Goal: Task Accomplishment & Management: Manage account settings

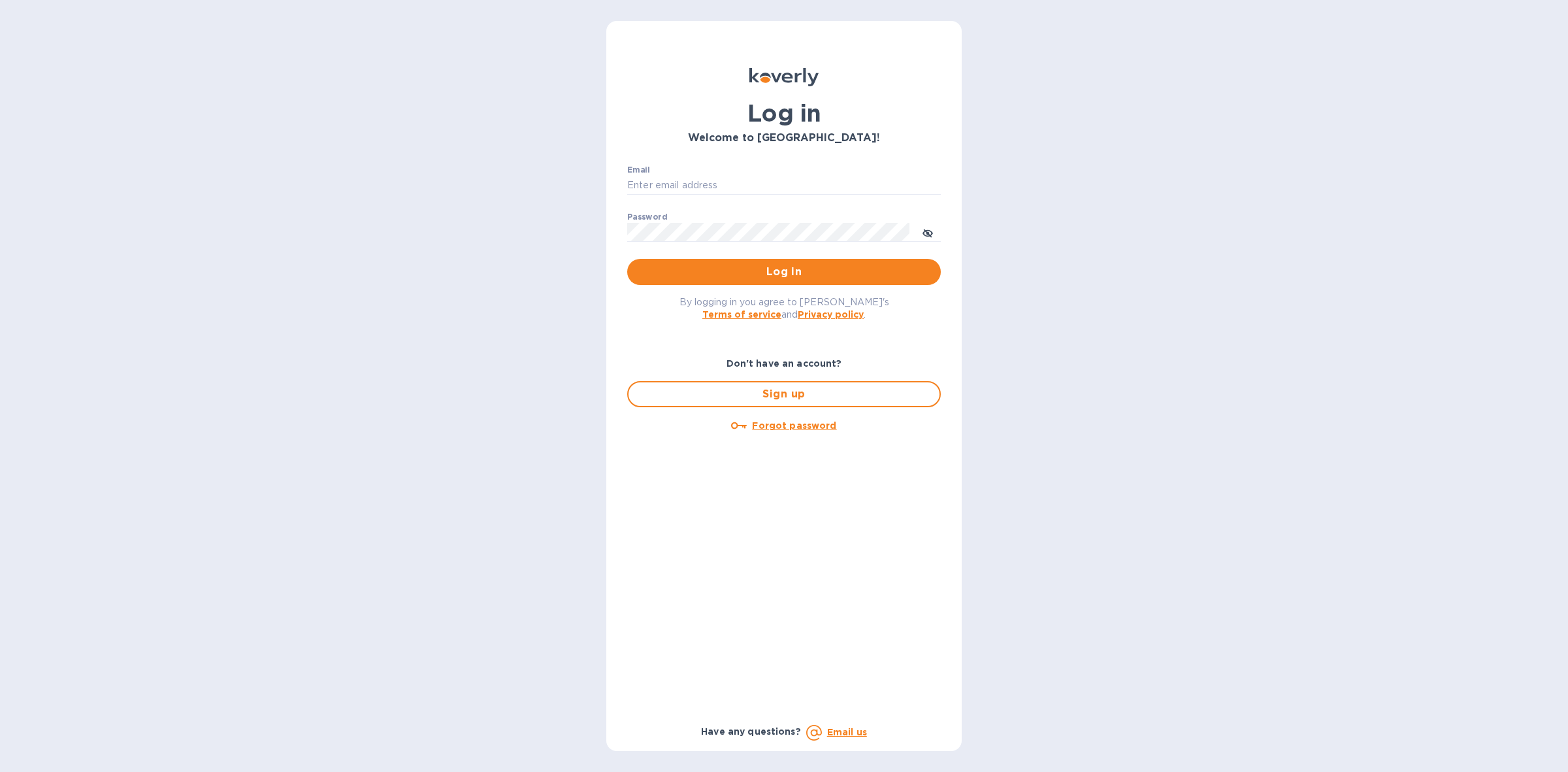
click at [731, 173] on div "Email ​" at bounding box center [784, 189] width 314 height 47
click at [730, 181] on input "Email" at bounding box center [784, 185] width 314 height 19
click at [690, 179] on input "Email" at bounding box center [784, 185] width 314 height 19
type input "[PERSON_NAME][EMAIL_ADDRESS][DOMAIN_NAME]"
click at [784, 264] on span "Log in" at bounding box center [784, 272] width 292 height 15
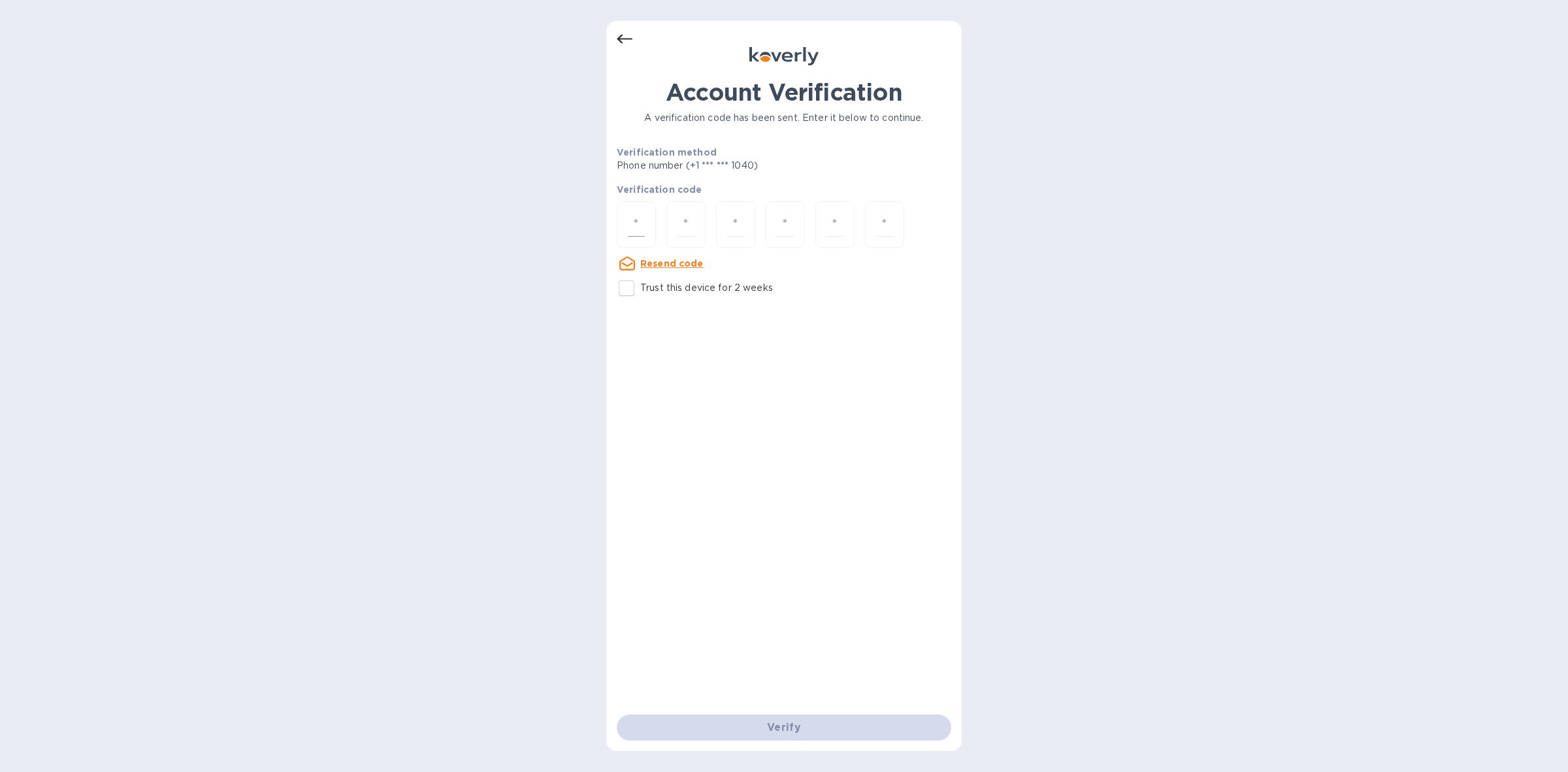
click at [646, 221] on div at bounding box center [636, 224] width 39 height 46
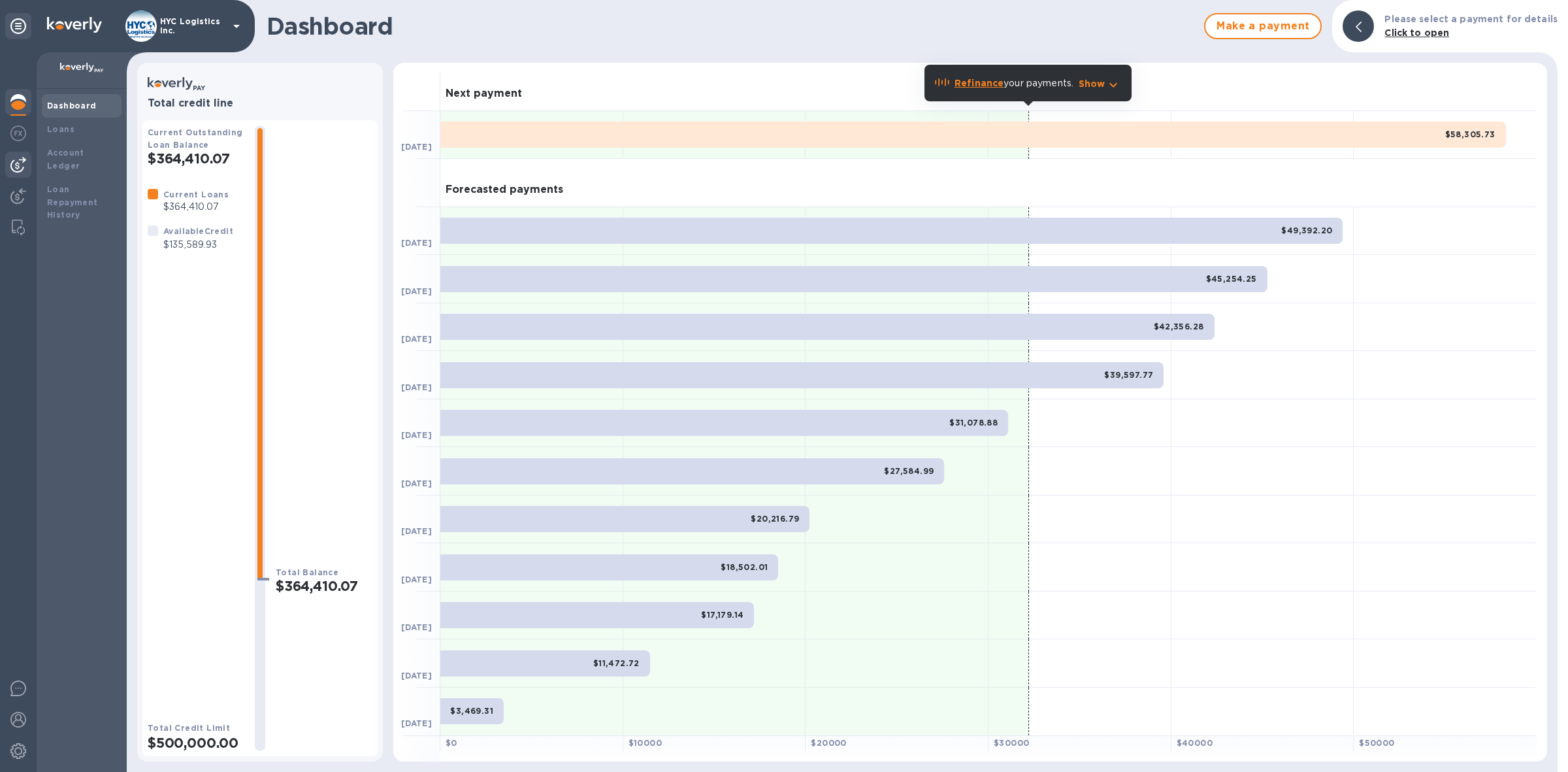
click at [14, 155] on div at bounding box center [19, 165] width 26 height 26
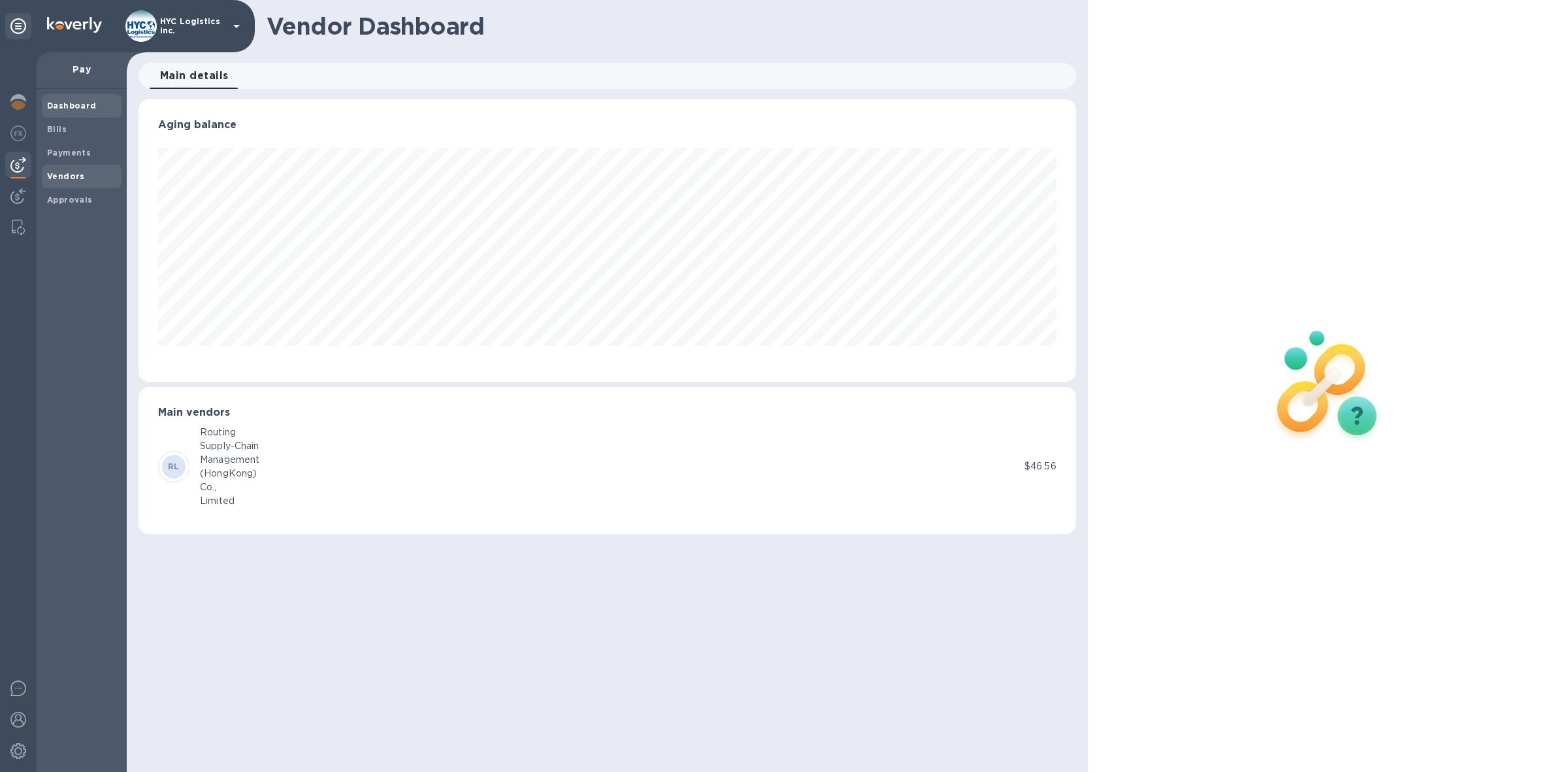
scroll to position [282, 937]
click at [66, 175] on b "Vendors" at bounding box center [66, 176] width 38 height 10
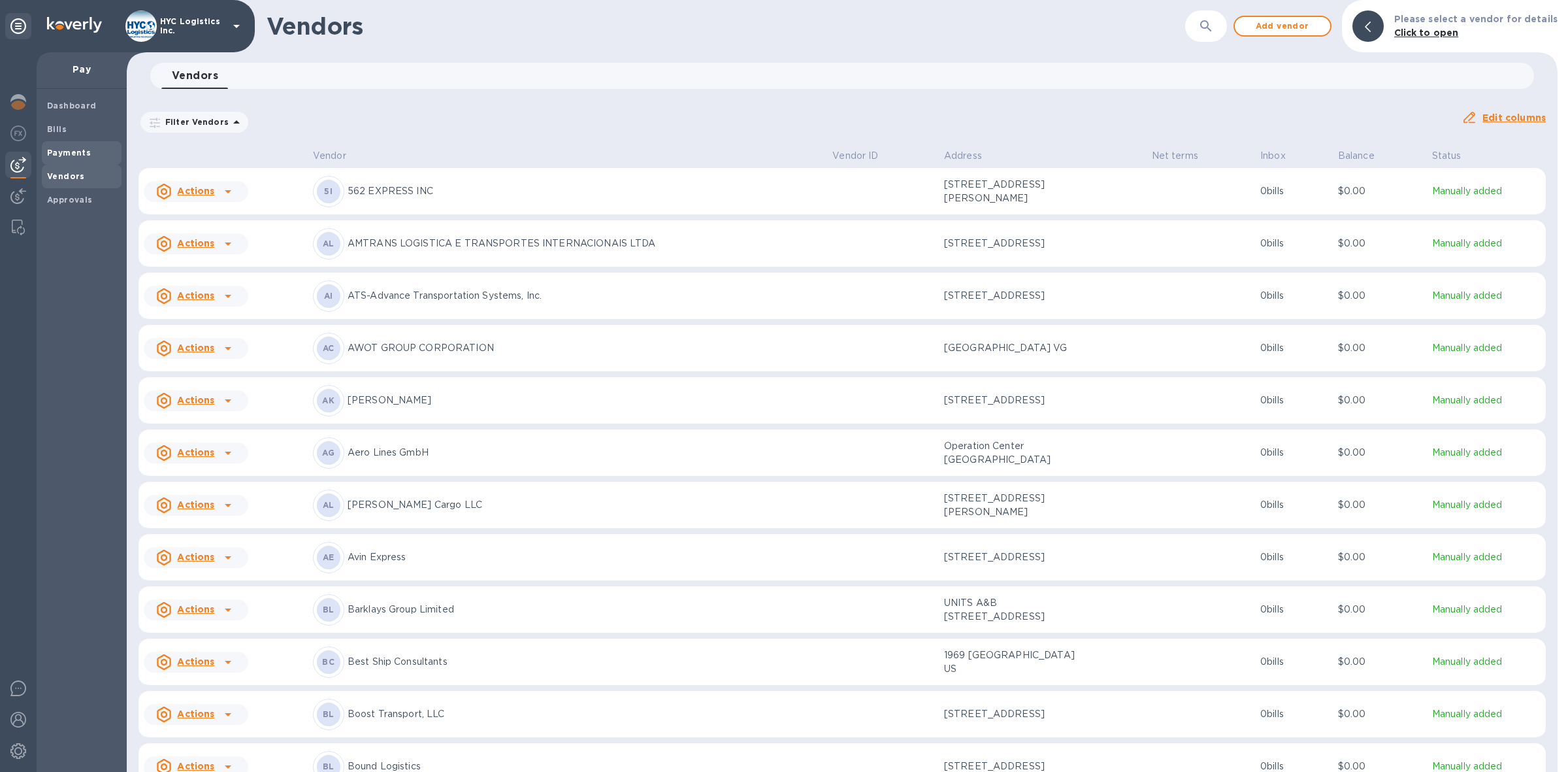
click at [60, 146] on span "Payments" at bounding box center [69, 152] width 44 height 13
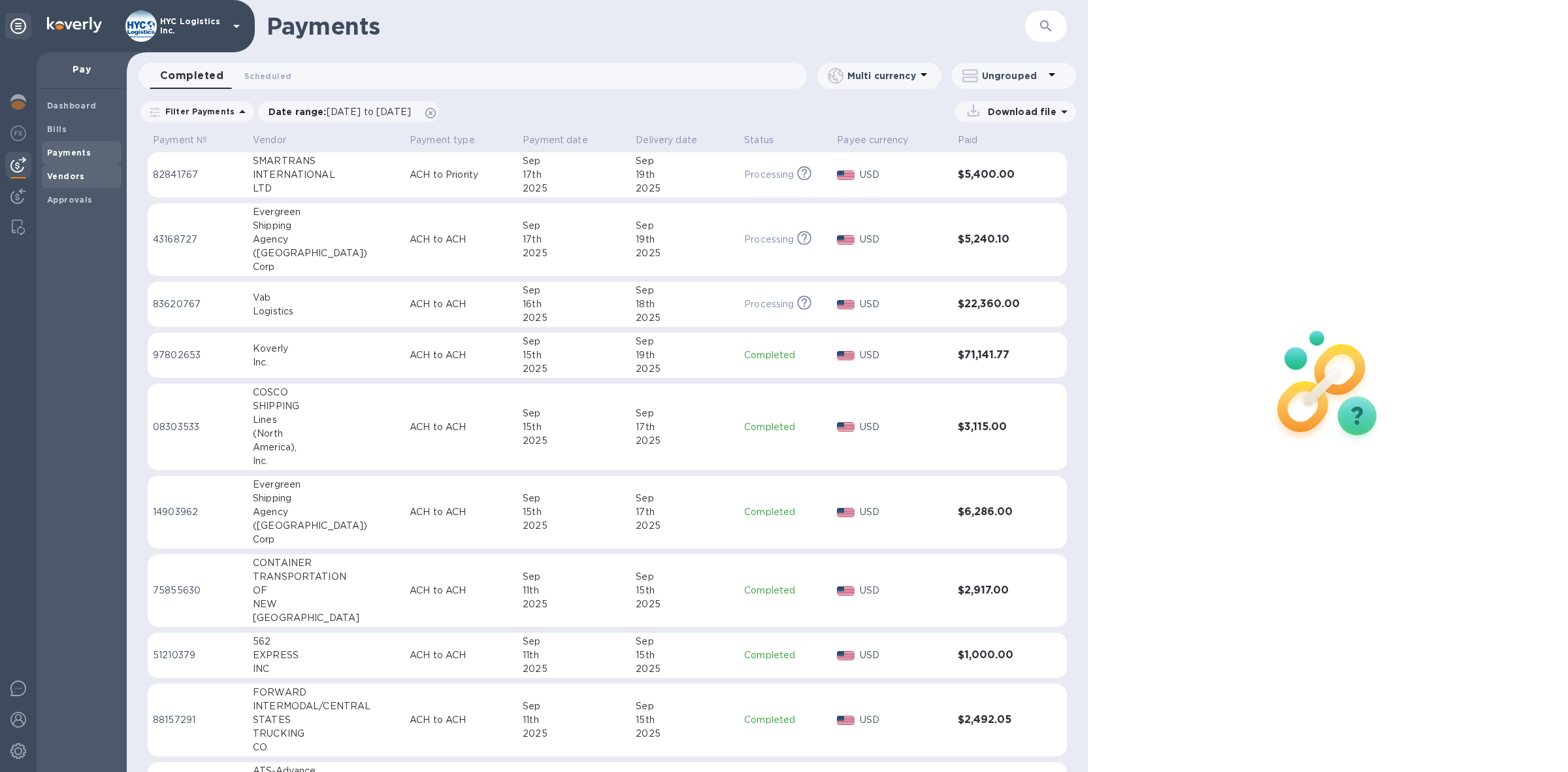
click at [69, 176] on b "Vendors" at bounding box center [66, 176] width 38 height 10
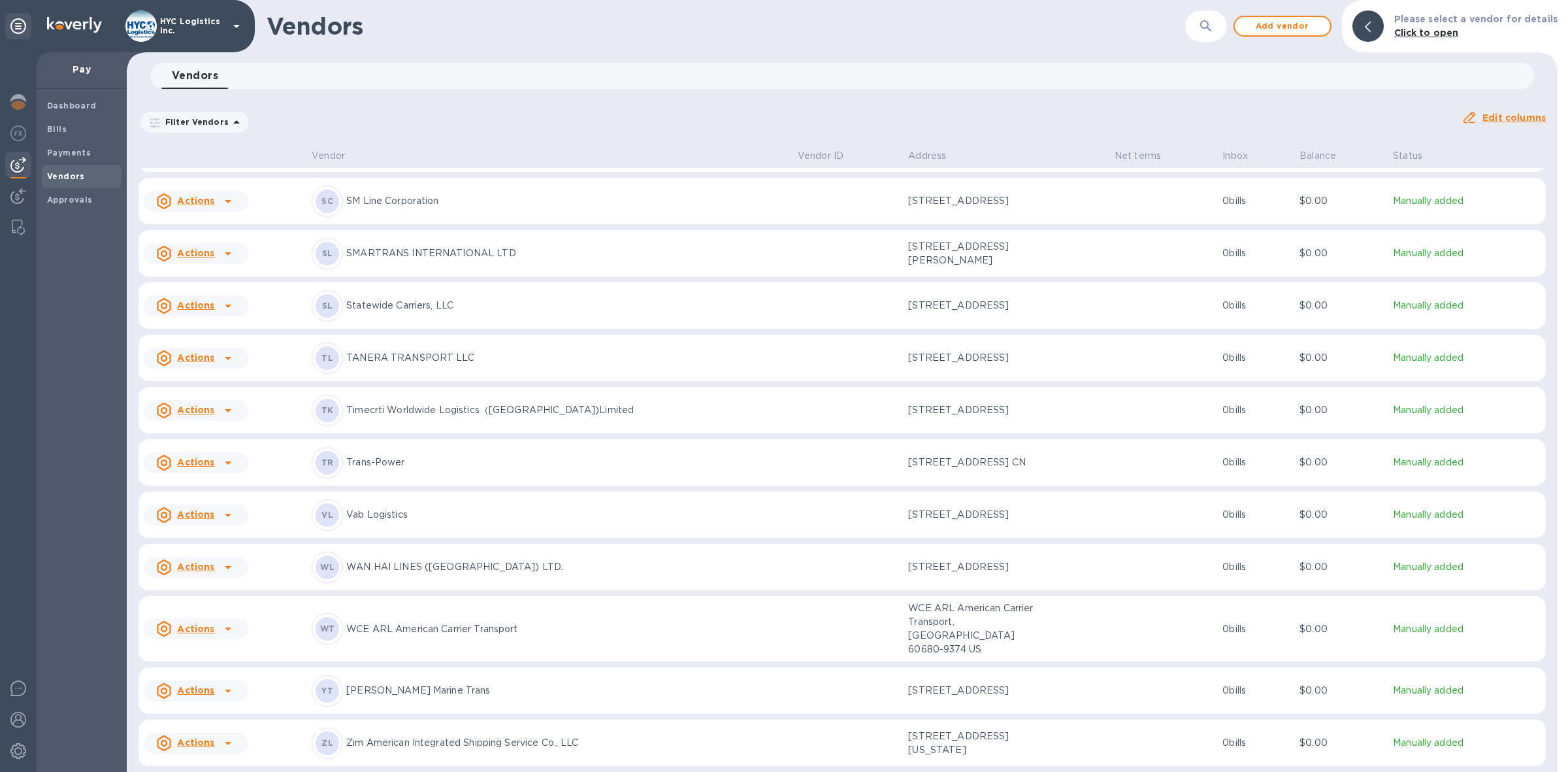
scroll to position [3432, 0]
click at [216, 742] on div "Actions" at bounding box center [186, 743] width 63 height 21
click at [211, 714] on b "Add new bill" at bounding box center [210, 713] width 61 height 11
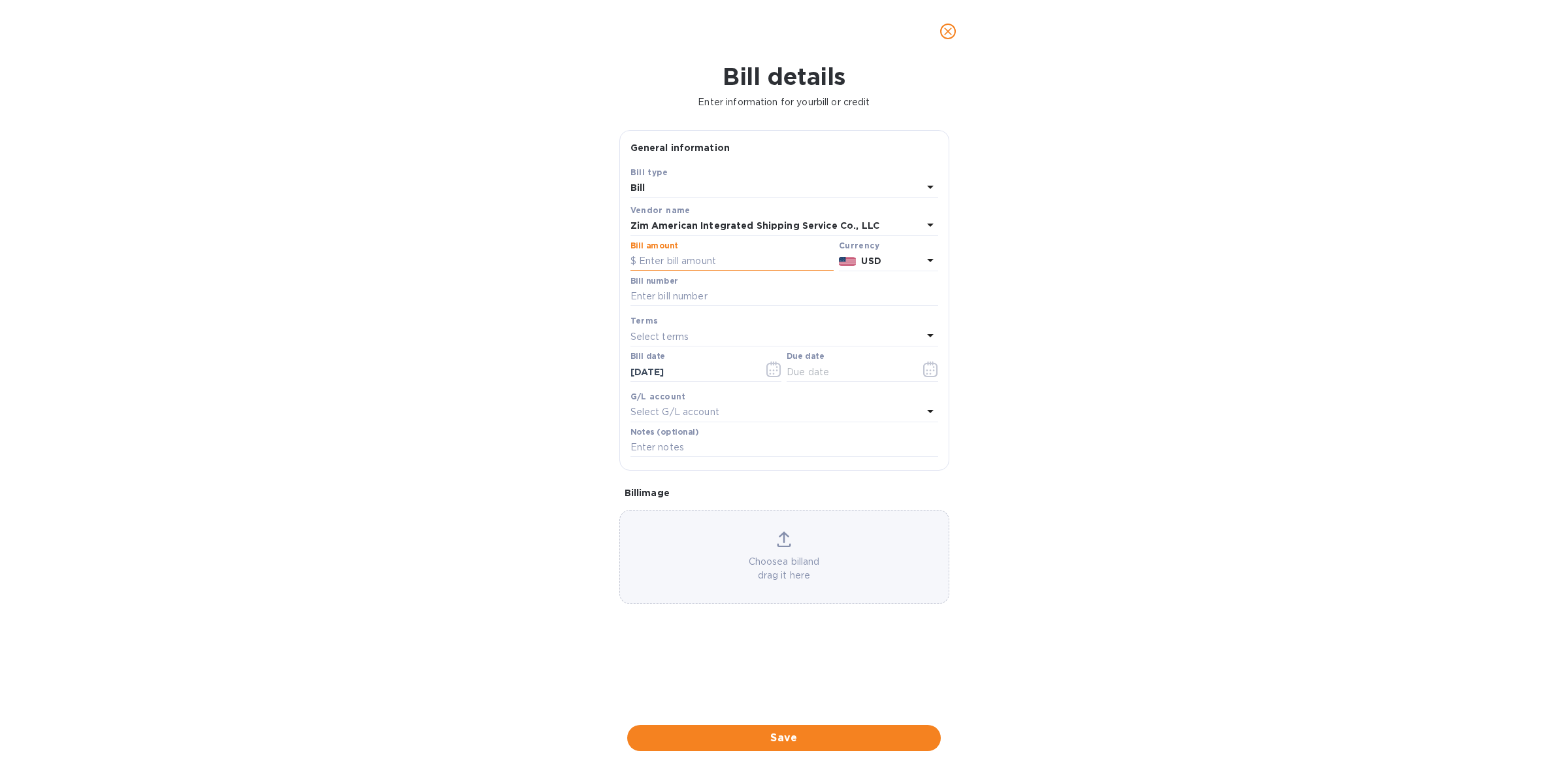
click at [712, 258] on input "text" at bounding box center [731, 261] width 203 height 19
type input "8,999.35"
click at [697, 291] on input "text" at bounding box center [784, 296] width 308 height 19
click at [717, 289] on input "text" at bounding box center [784, 296] width 308 height 19
paste input "ORFR1595657 ORFR1600600 ZIMUHCM80561844"
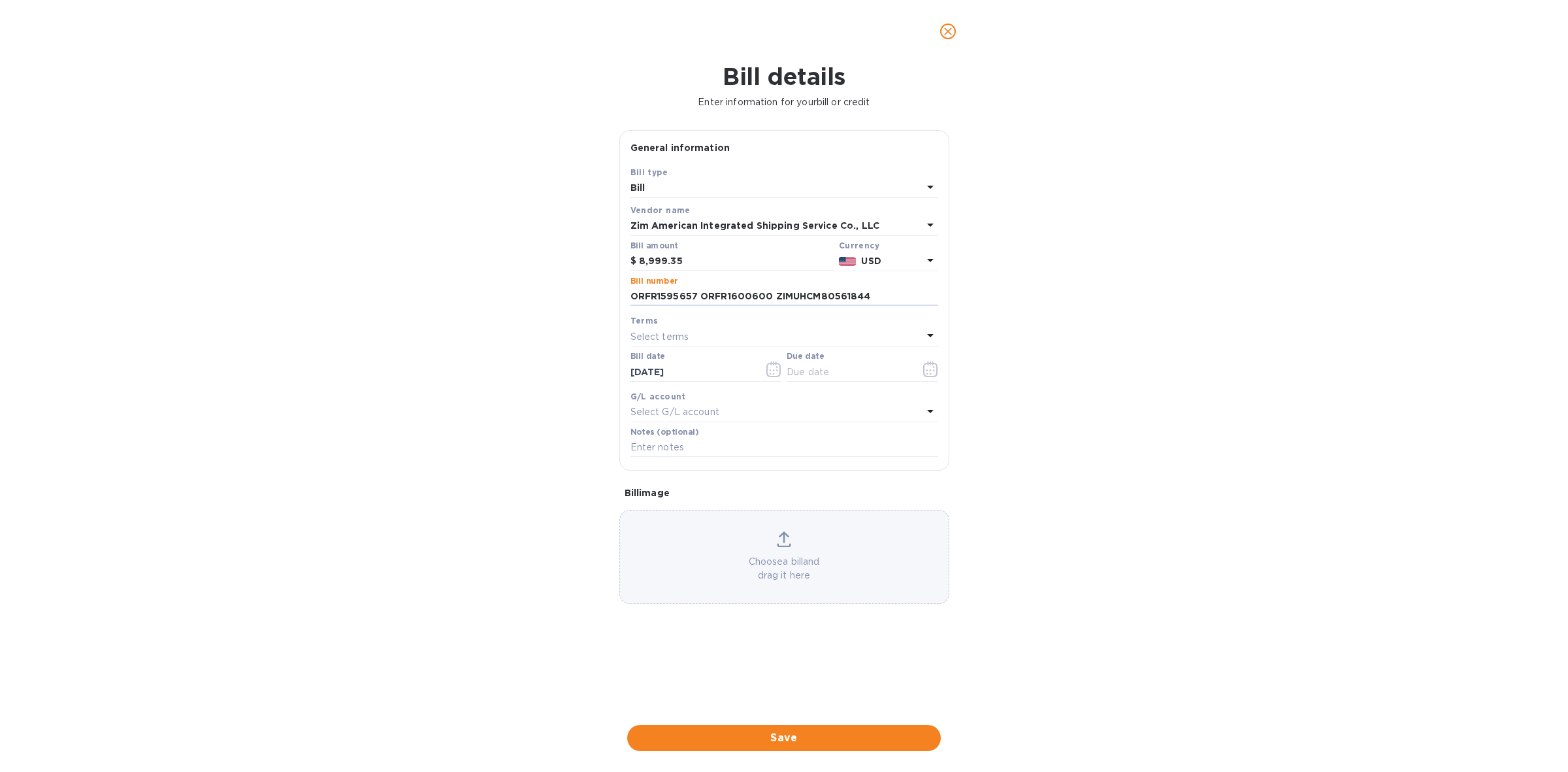
type input "ORFR1595657 ORFR1600600 ZIMUHCM80561844"
click at [702, 338] on div "Select terms" at bounding box center [776, 336] width 292 height 19
click at [668, 504] on p "COD" at bounding box center [779, 508] width 276 height 14
type input "09/18/2025"
click at [824, 739] on span "Save" at bounding box center [784, 738] width 292 height 15
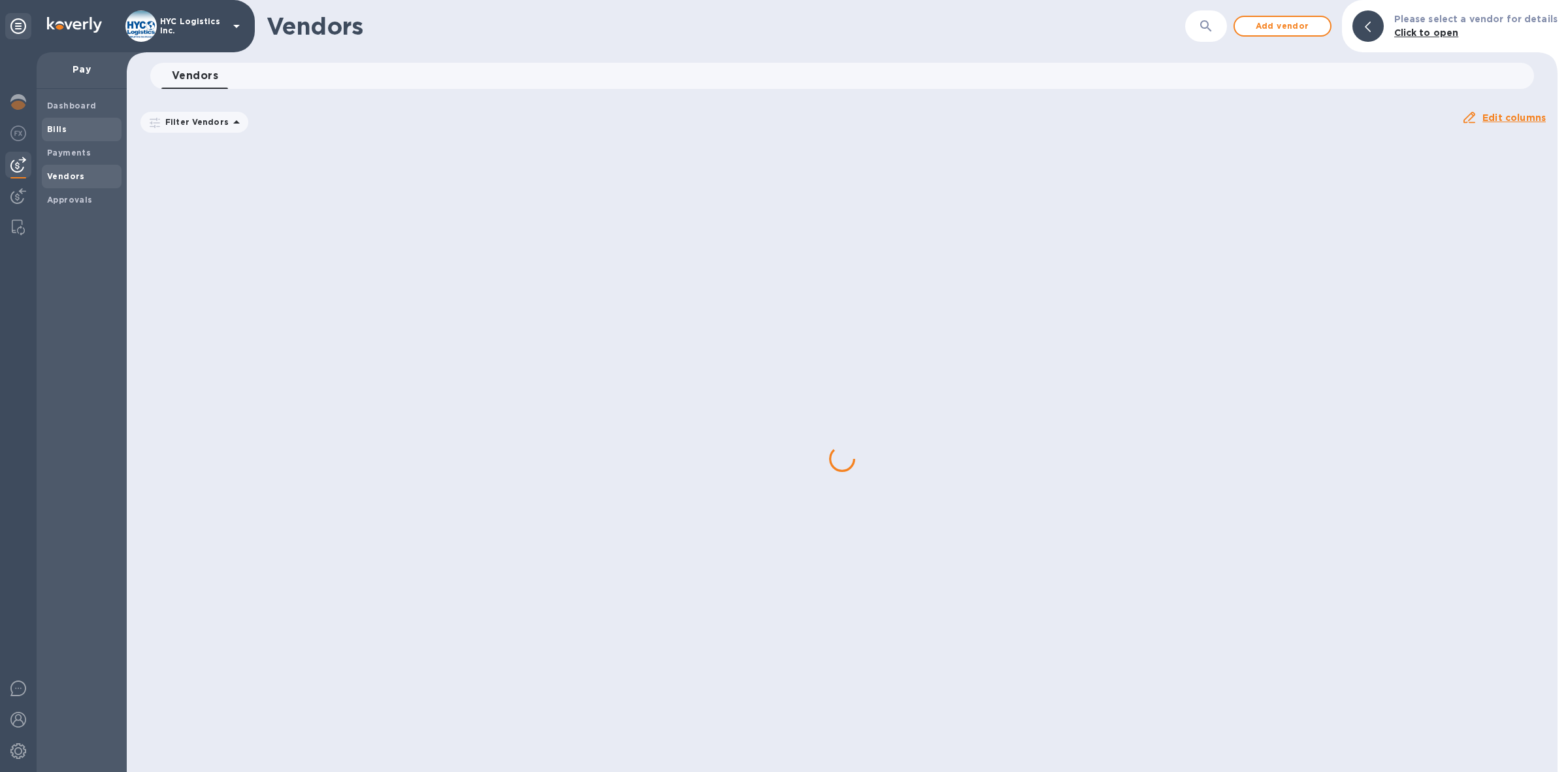
click at [60, 125] on b "Bills" at bounding box center [56, 129] width 19 height 10
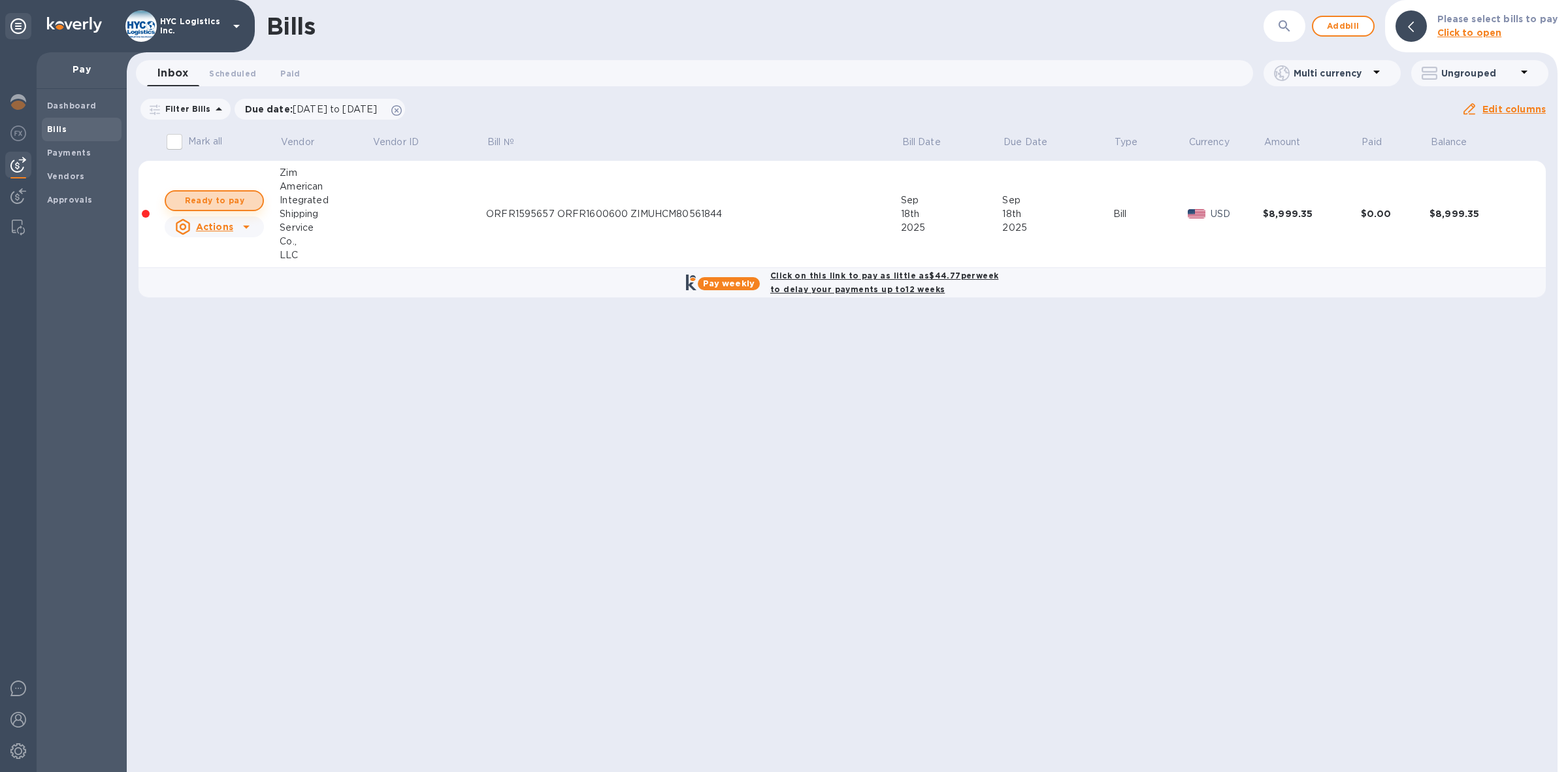
click at [219, 194] on span "Ready to pay" at bounding box center [214, 200] width 76 height 15
click at [223, 196] on span "Ready to pay" at bounding box center [214, 200] width 76 height 15
checkbox input "true"
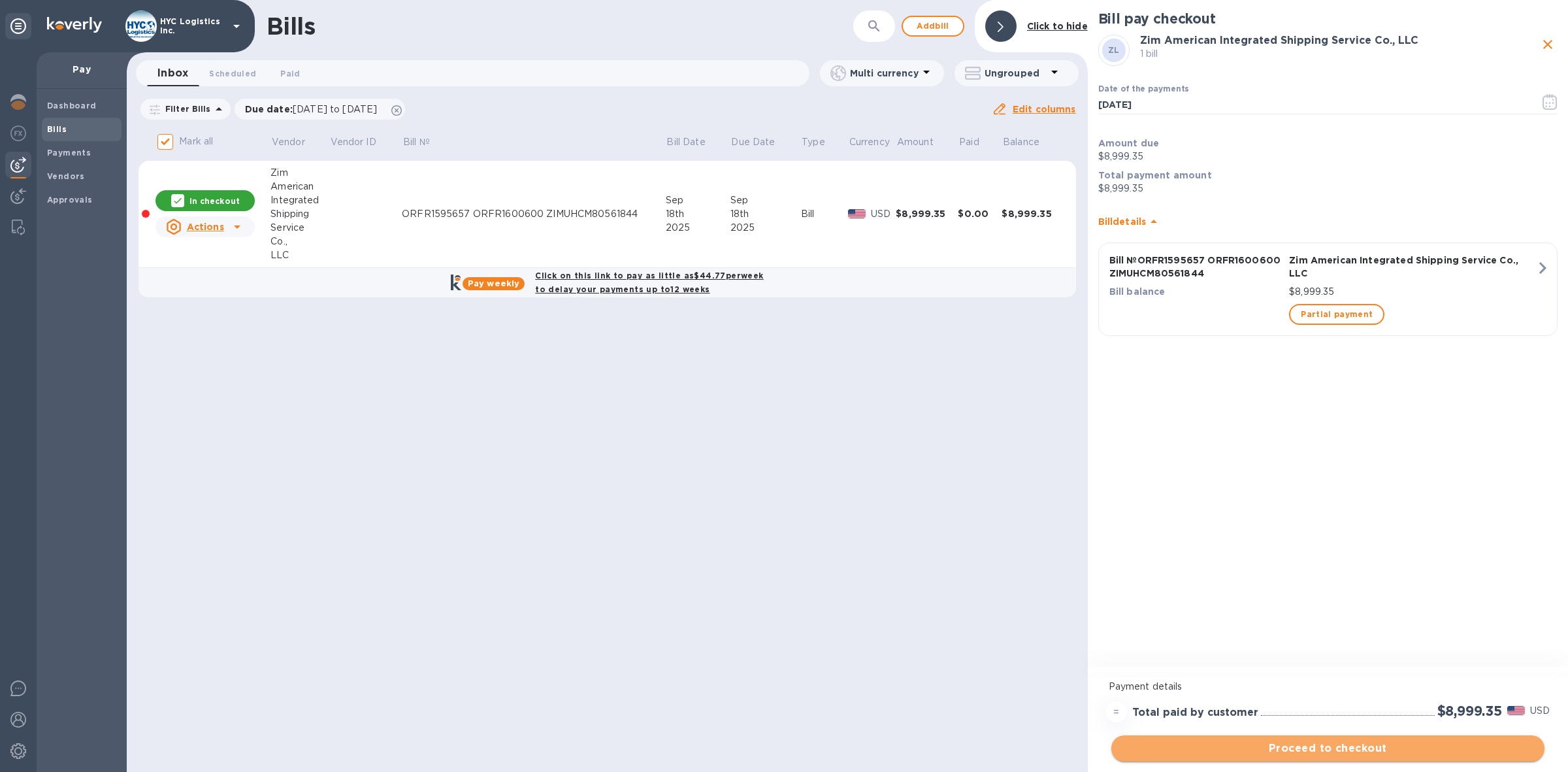
click at [1328, 750] on span "Proceed to checkout" at bounding box center [1328, 748] width 412 height 15
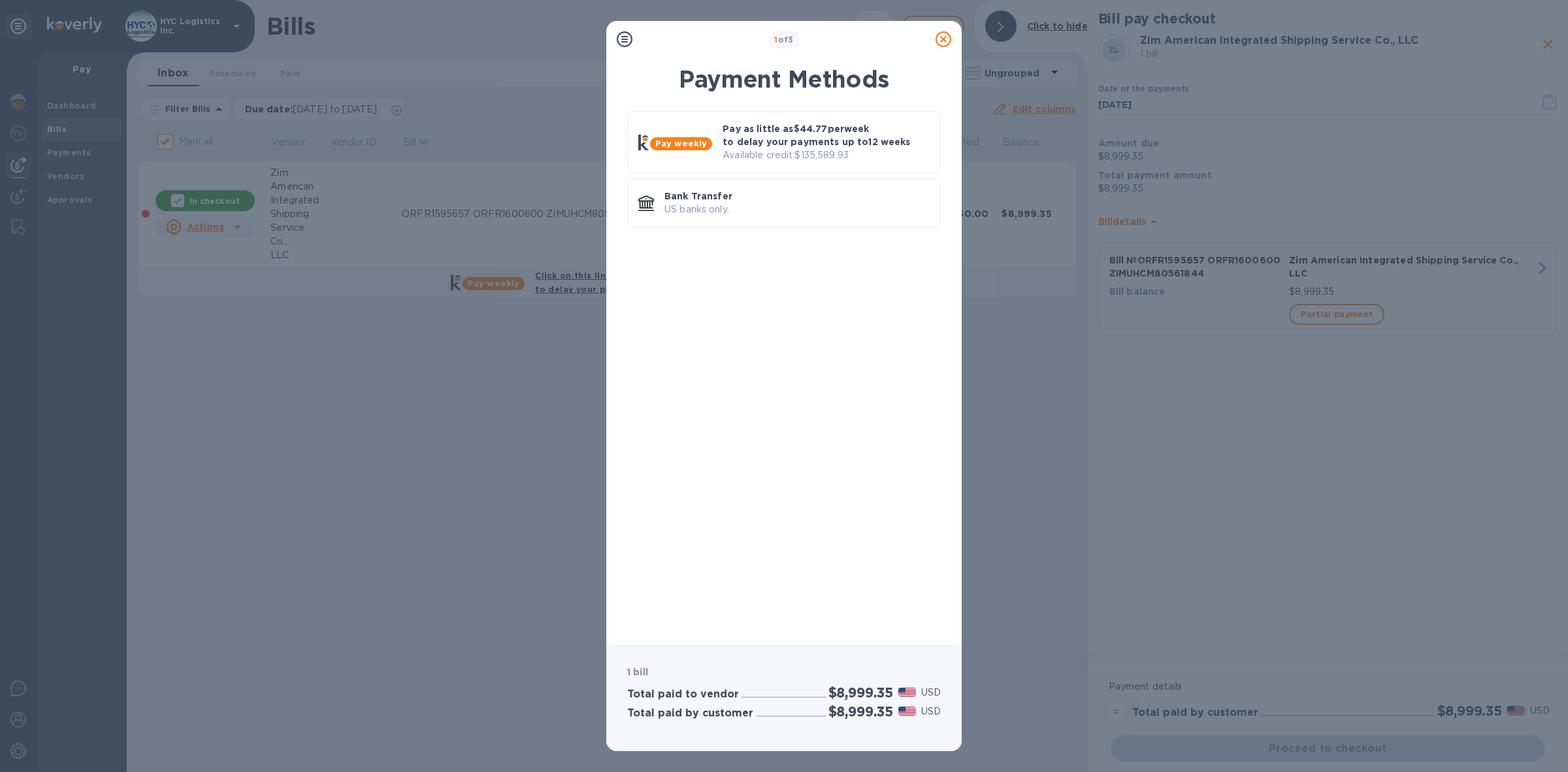
click at [942, 40] on icon at bounding box center [943, 39] width 15 height 15
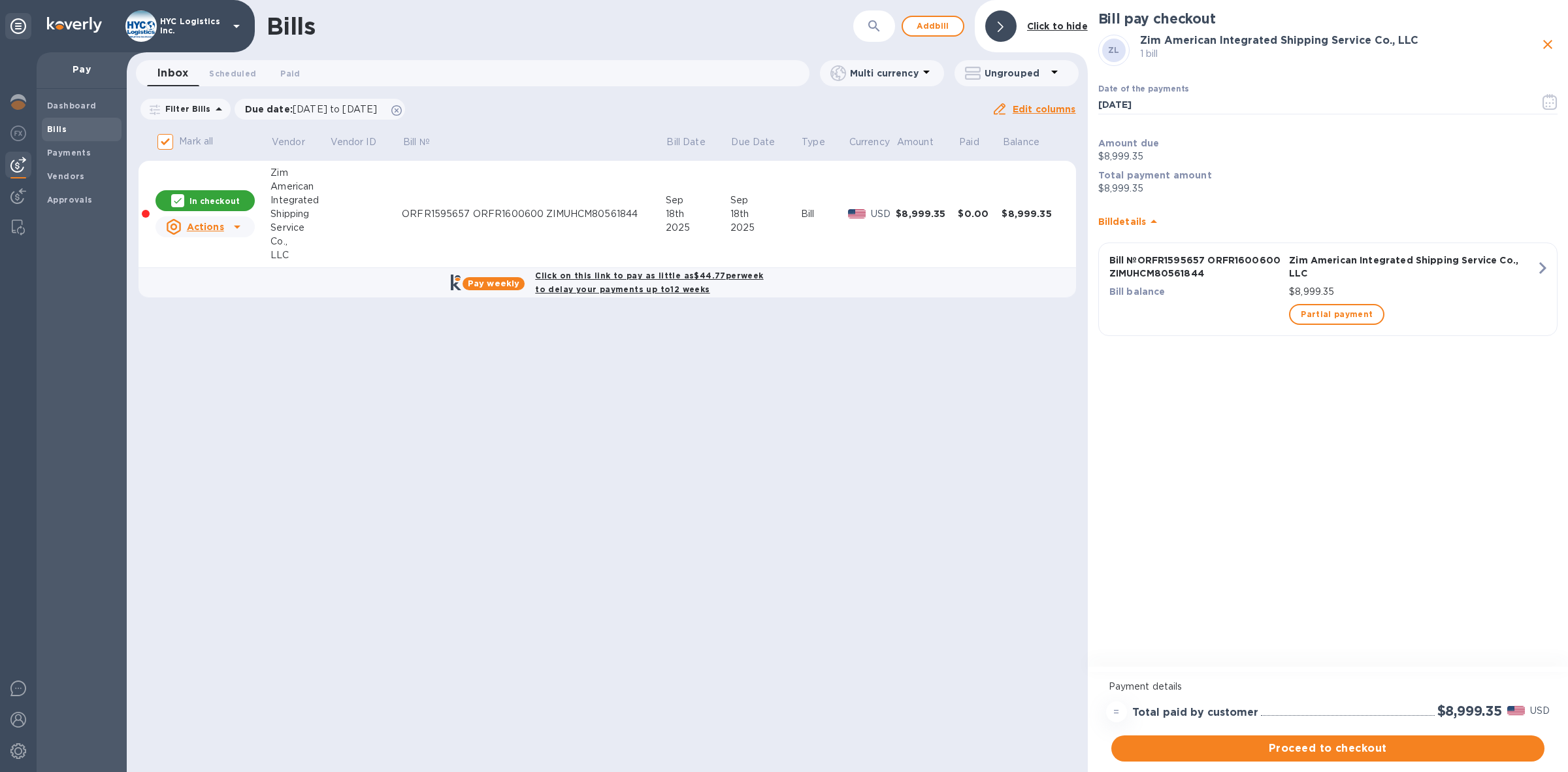
click at [230, 231] on icon at bounding box center [237, 227] width 15 height 15
click at [216, 309] on b "Delete" at bounding box center [208, 311] width 32 height 11
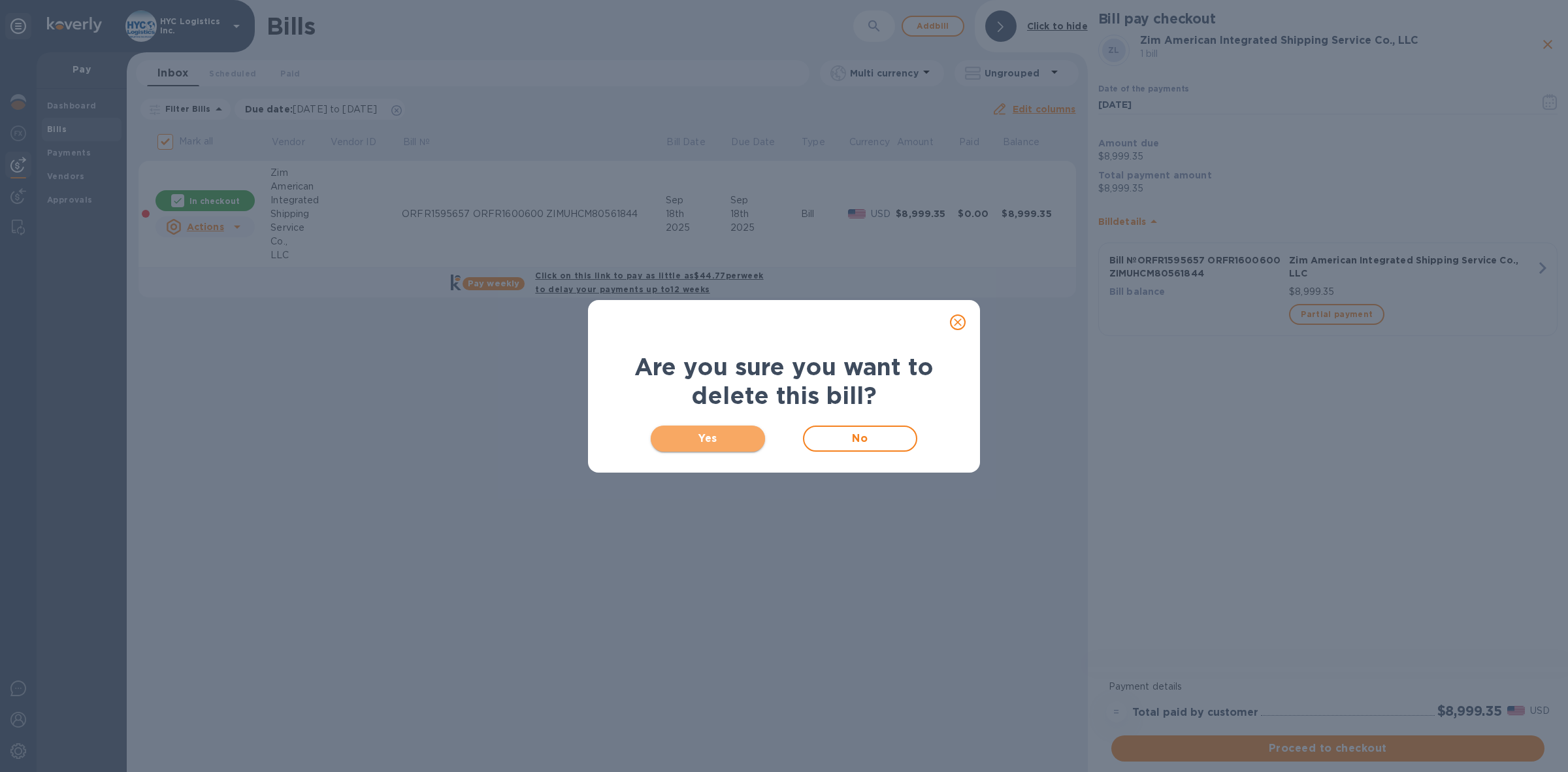
click at [731, 433] on span "Yes" at bounding box center [707, 439] width 94 height 15
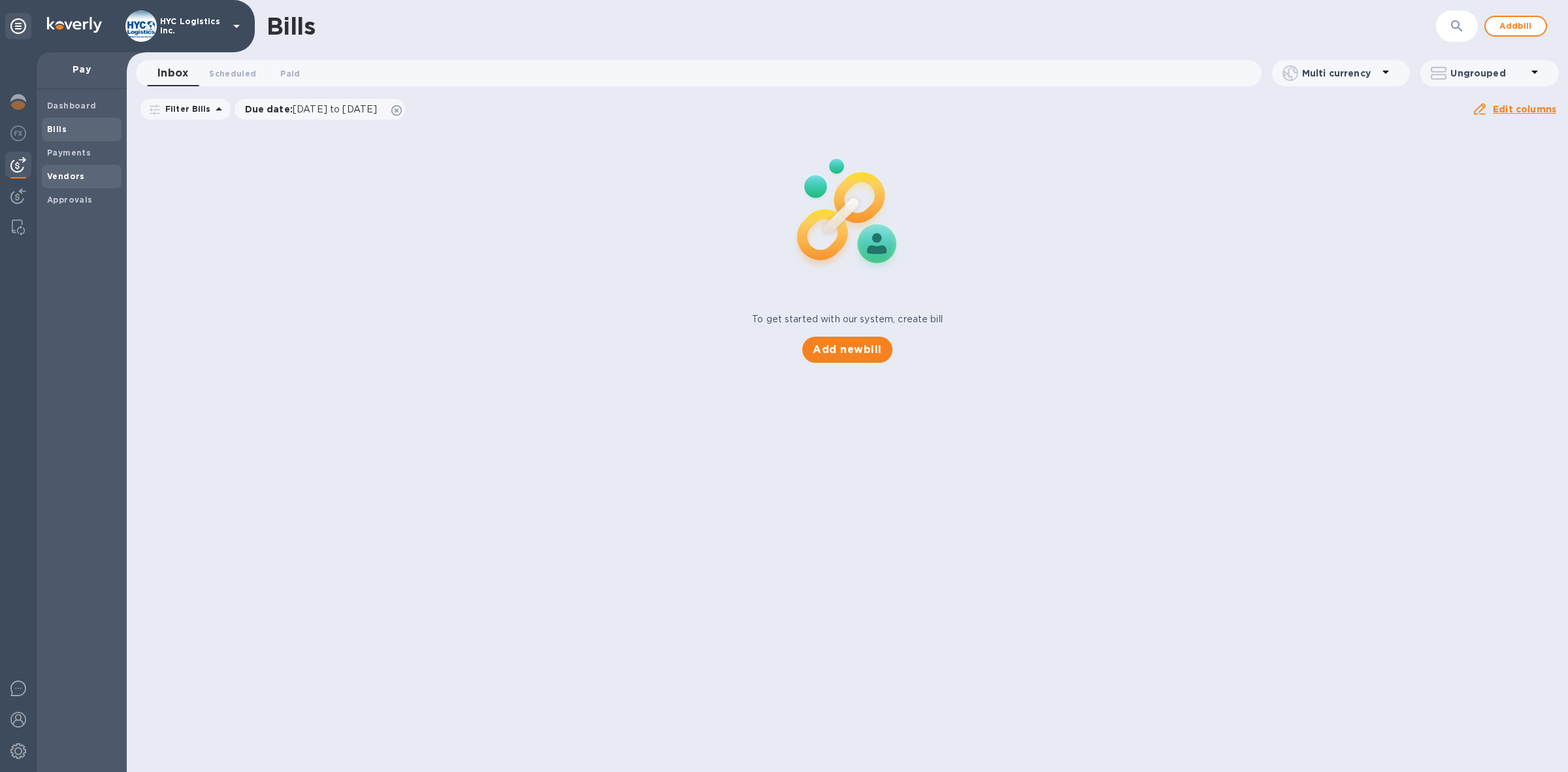
click at [61, 170] on span "Vendors" at bounding box center [66, 176] width 38 height 13
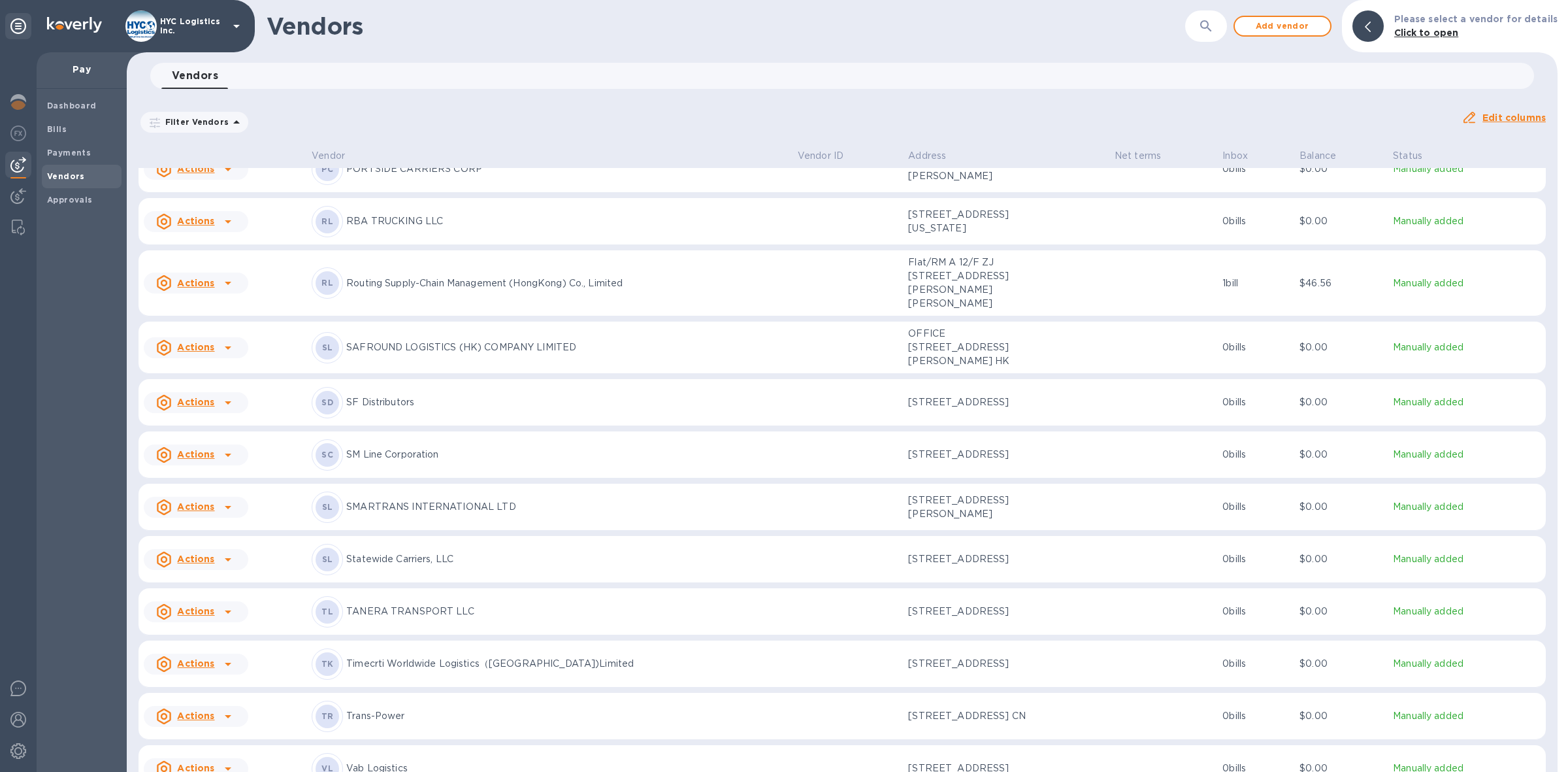
scroll to position [3097, 0]
click at [209, 348] on u "Actions" at bounding box center [196, 343] width 37 height 11
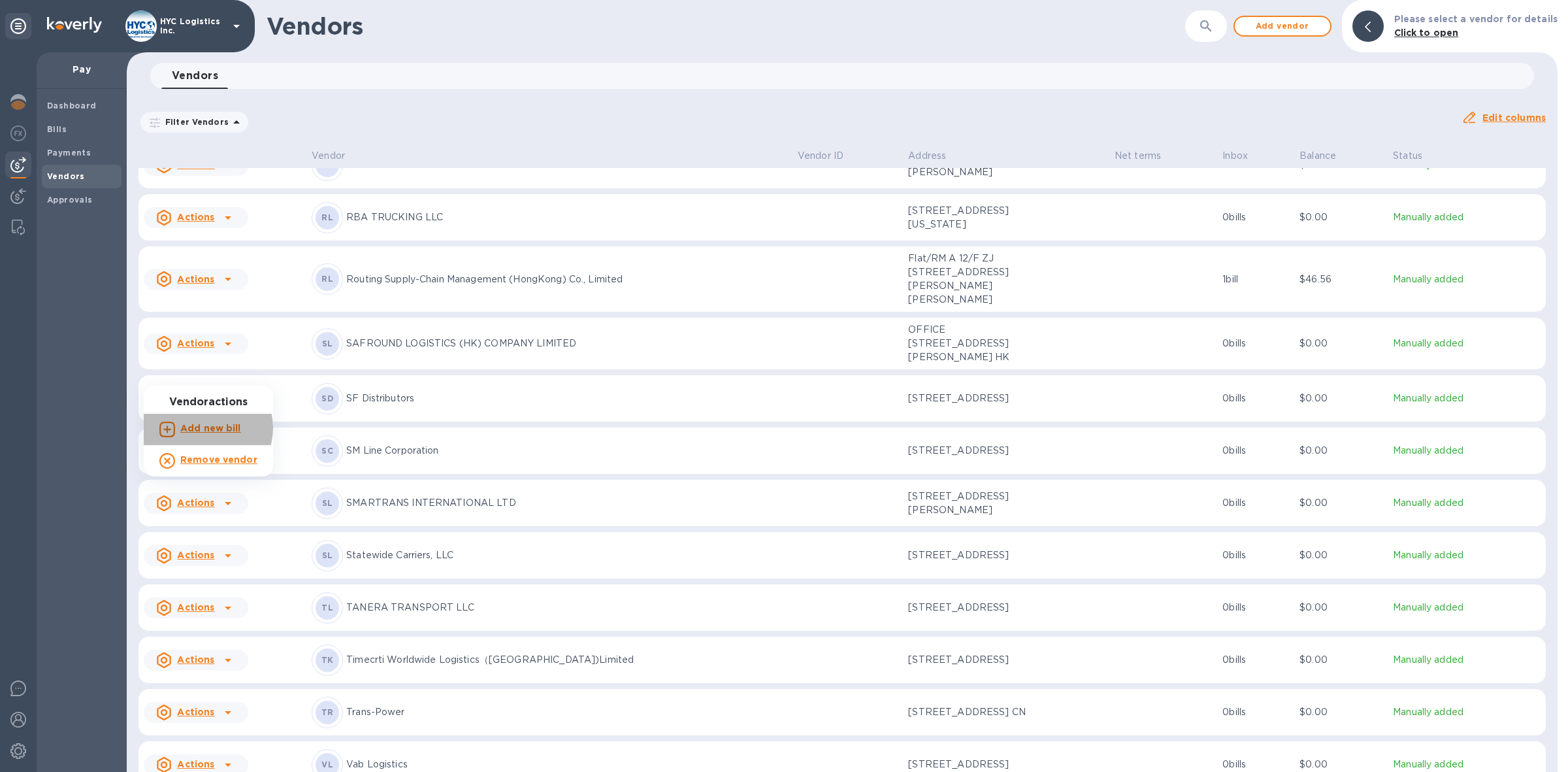
click at [206, 428] on b "Add new bill" at bounding box center [210, 429] width 61 height 11
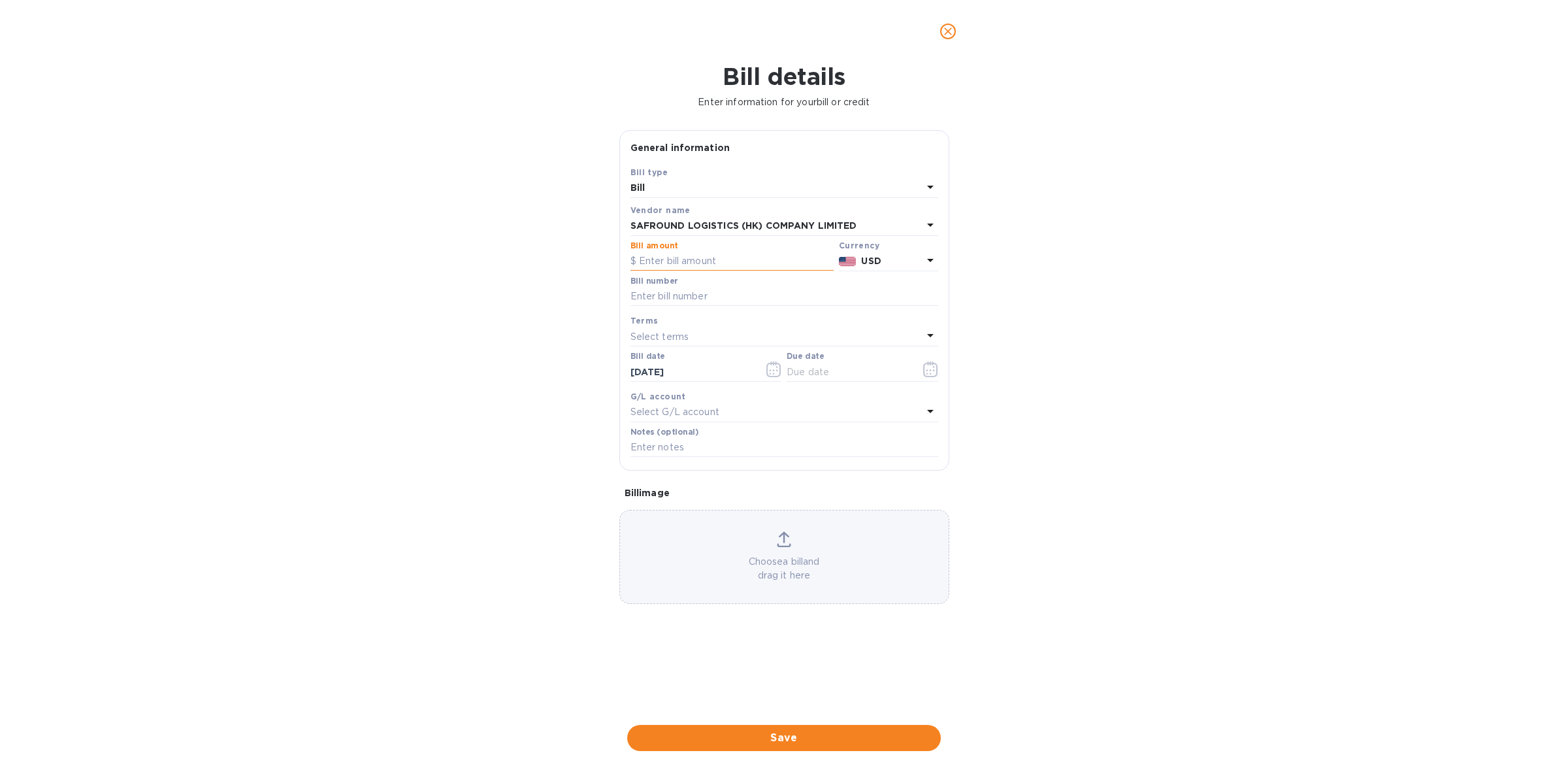
click at [726, 268] on input "text" at bounding box center [731, 261] width 203 height 19
type input "28,060.90"
click at [734, 294] on input "text" at bounding box center [784, 296] width 308 height 19
click at [681, 301] on input "Assorted Oct" at bounding box center [784, 296] width 308 height 19
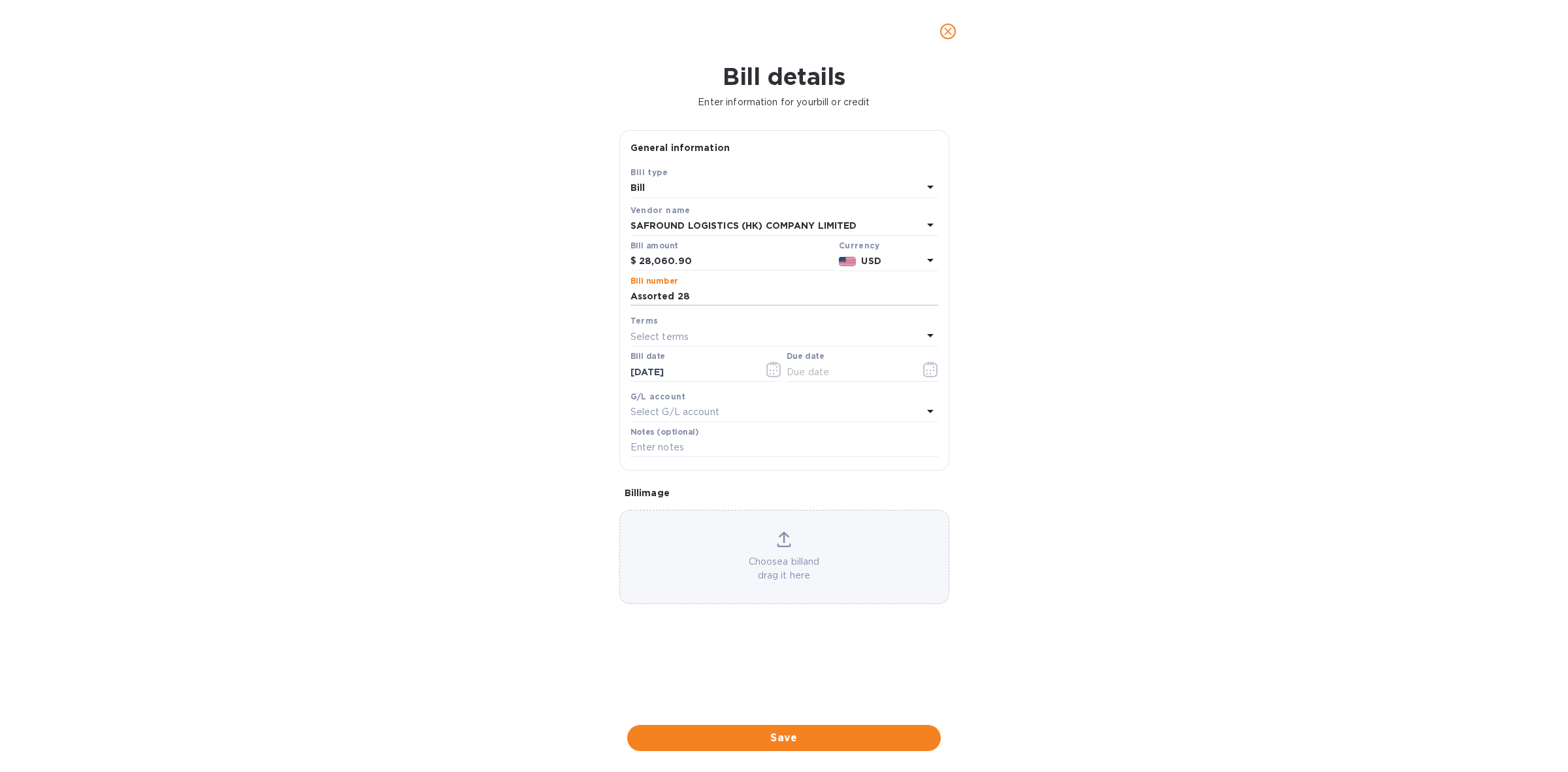
type input "Assorted 28"
click at [684, 334] on p "Select terms" at bounding box center [660, 337] width 59 height 14
click at [681, 504] on p "COD" at bounding box center [779, 508] width 276 height 14
type input "09/18/2025"
click at [817, 739] on span "Save" at bounding box center [784, 738] width 292 height 15
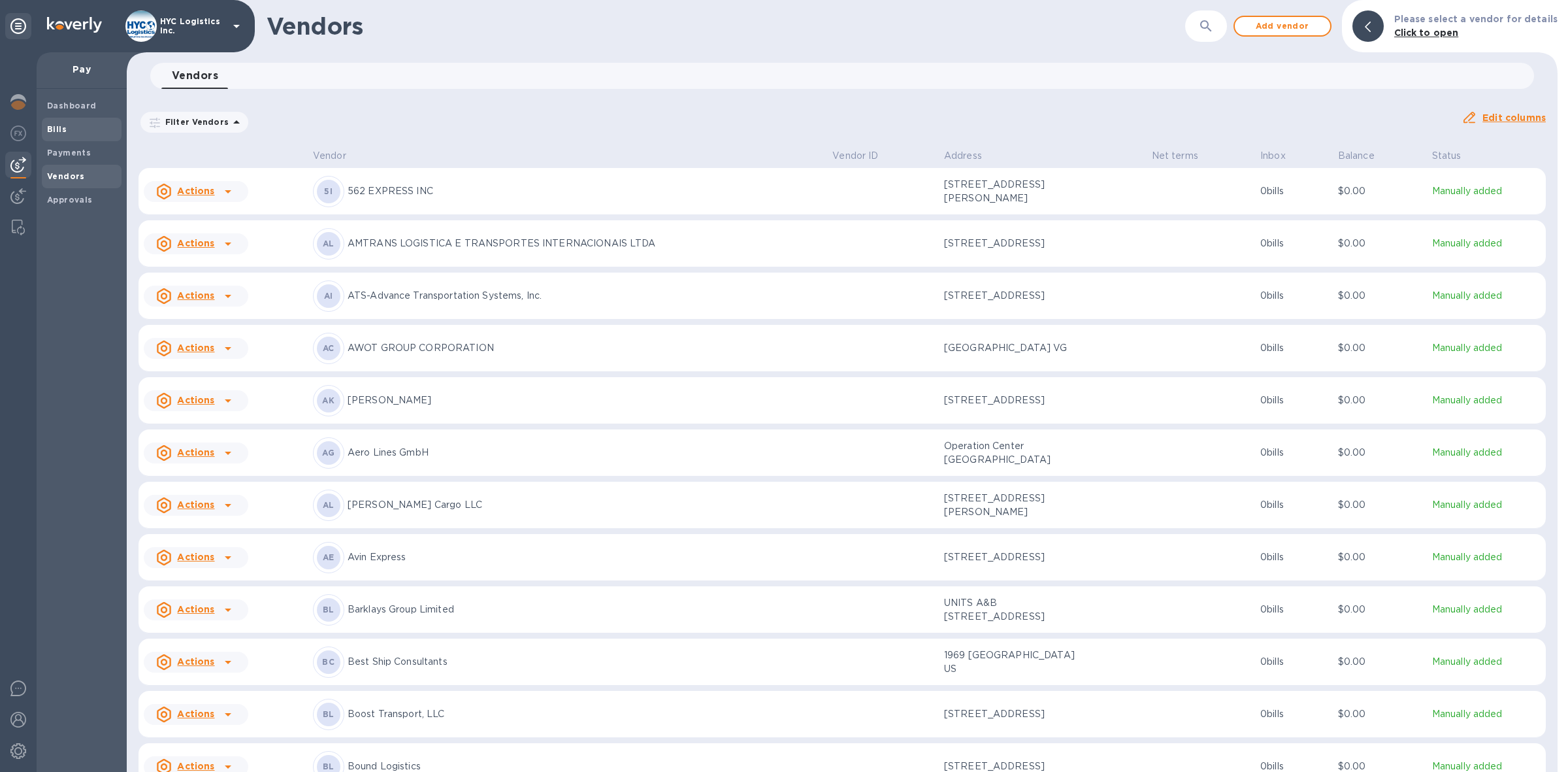
click at [56, 128] on b "Bills" at bounding box center [56, 129] width 19 height 10
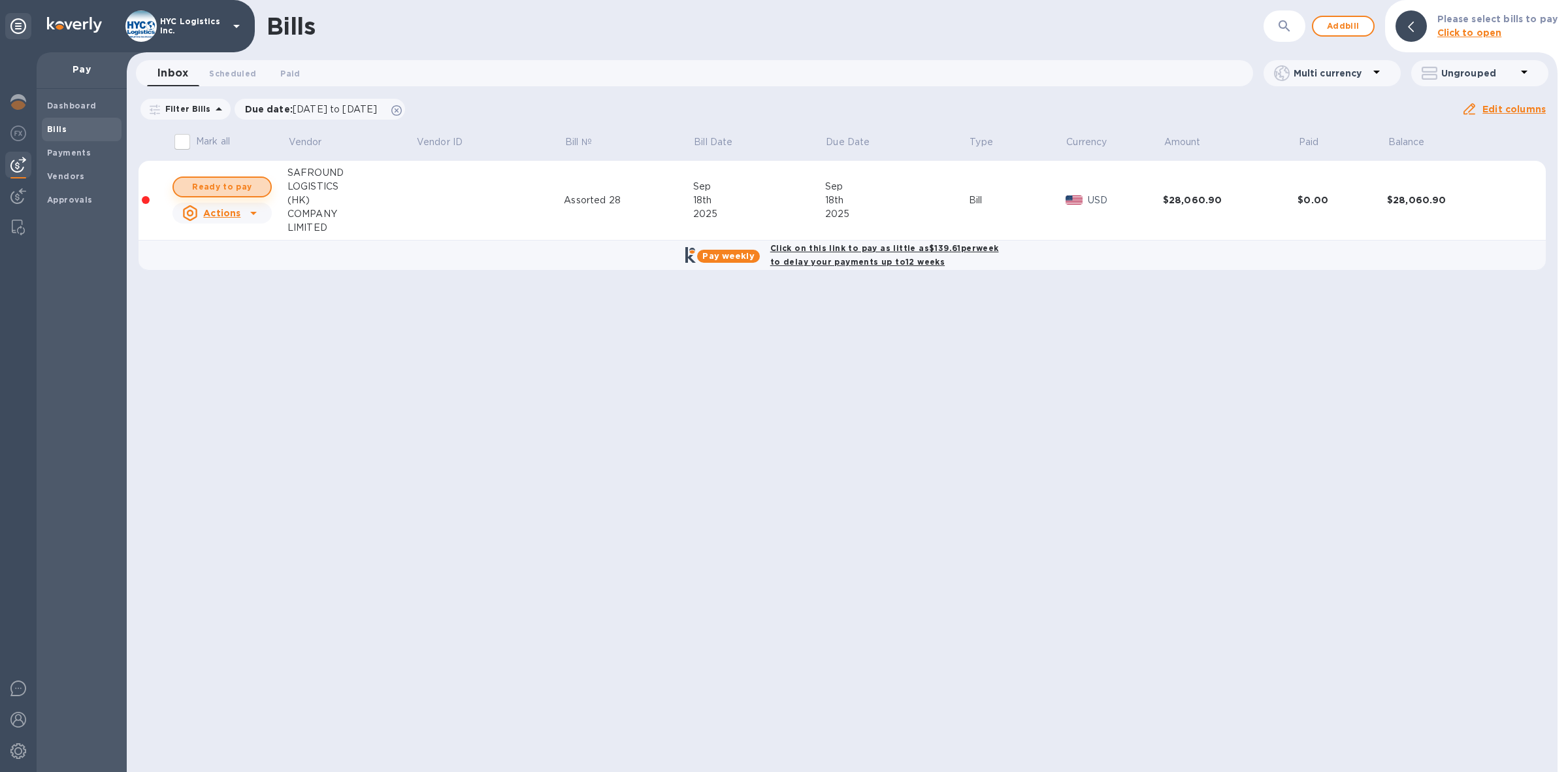
click at [227, 181] on span "Ready to pay" at bounding box center [222, 186] width 76 height 15
checkbox input "true"
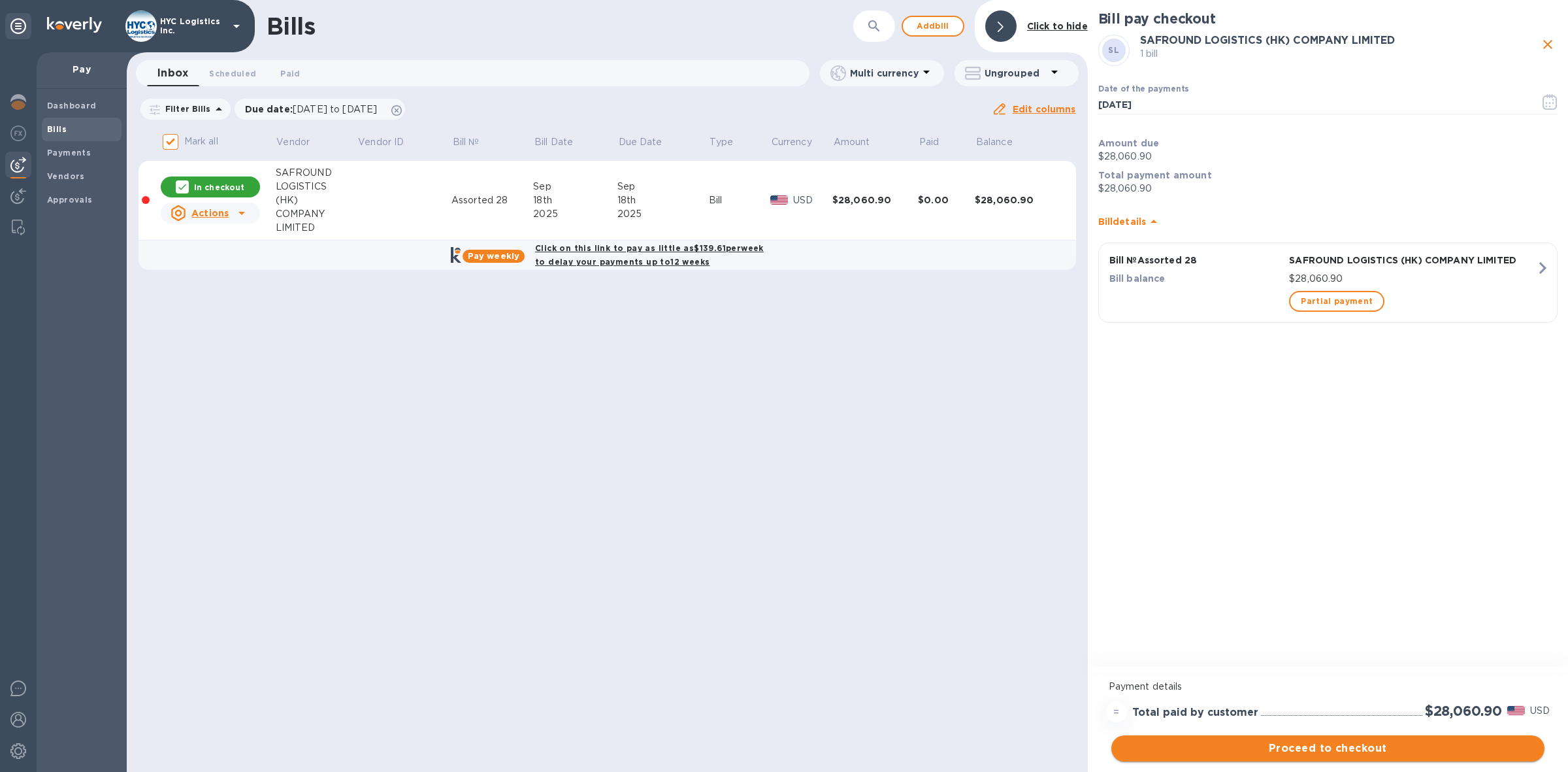
click at [1281, 746] on span "Proceed to checkout" at bounding box center [1328, 748] width 412 height 15
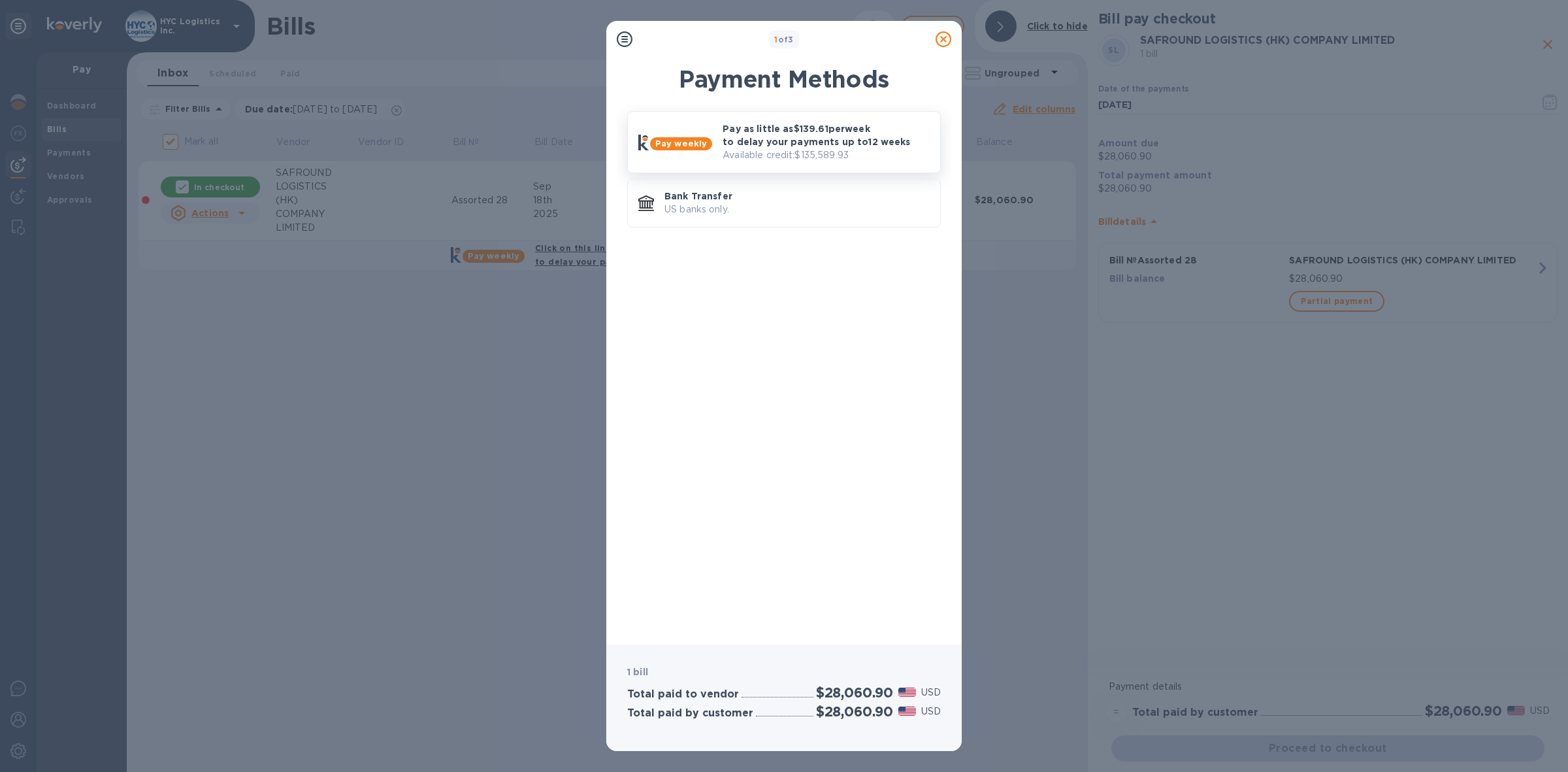
click at [792, 142] on p "Pay as little as $139.61 per week to delay your payments up to 12 weeks" at bounding box center [826, 135] width 207 height 26
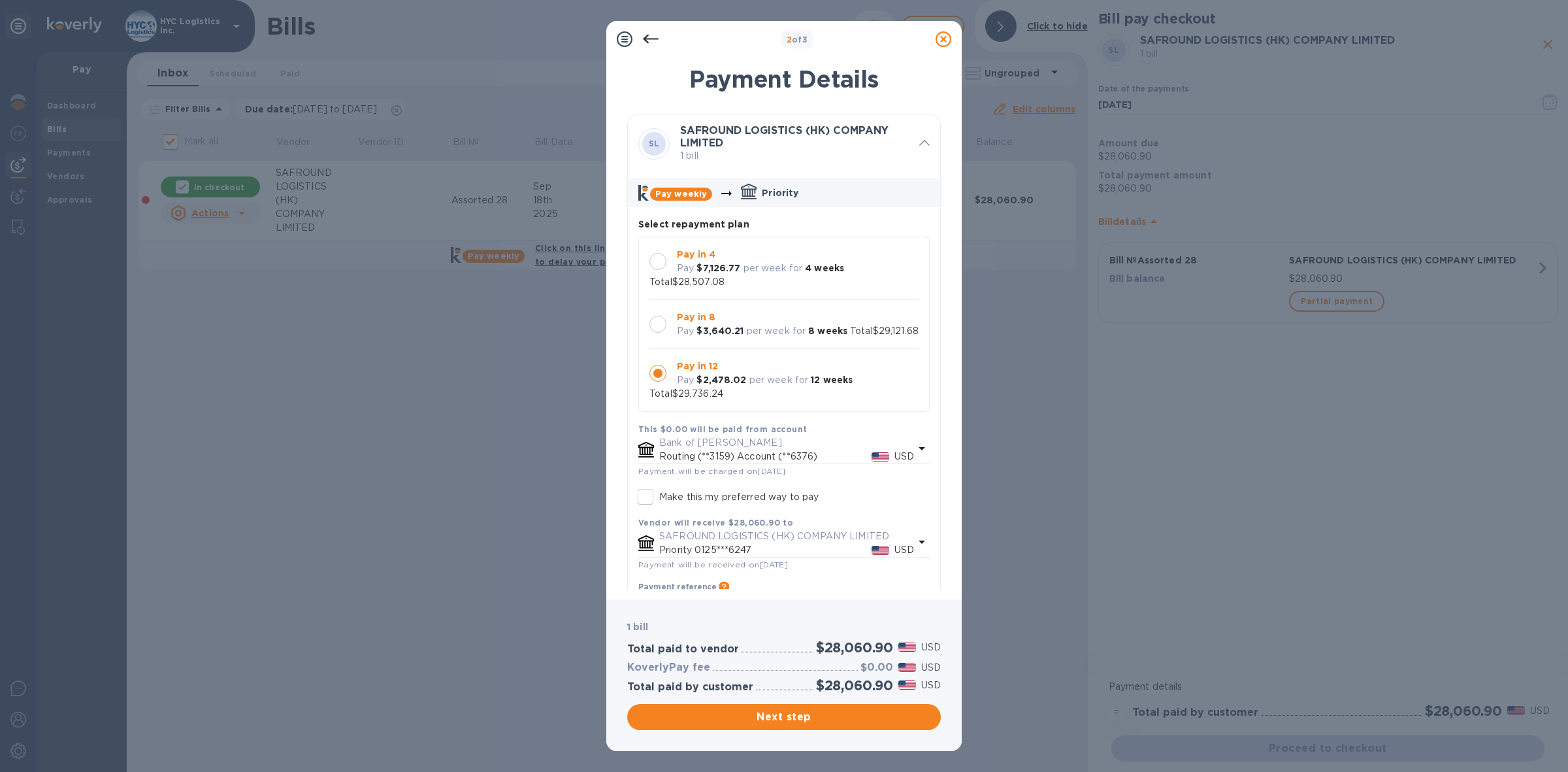
scroll to position [13, 0]
click at [794, 720] on span "Next step" at bounding box center [784, 717] width 292 height 15
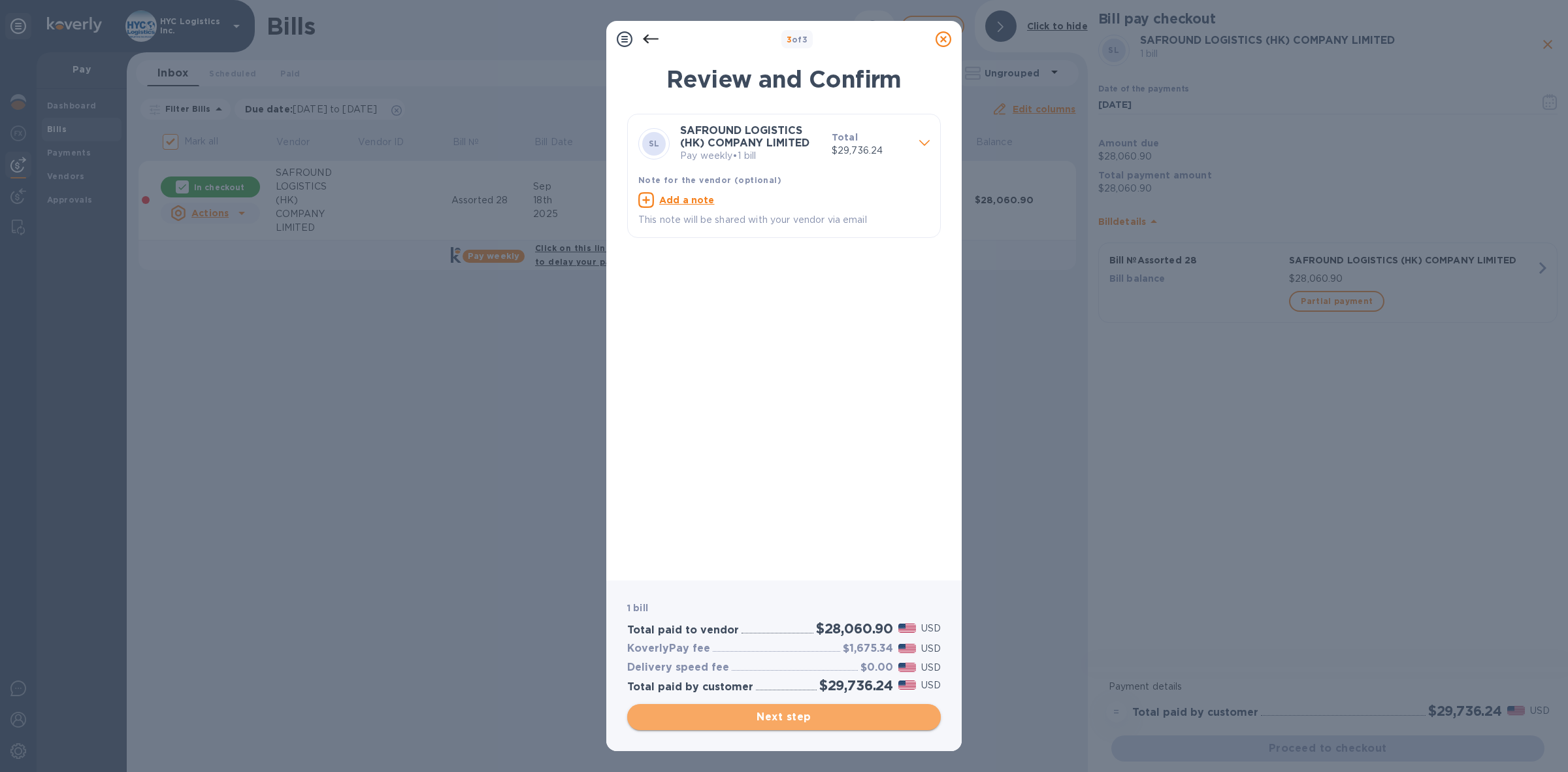
click at [804, 722] on span "Next step" at bounding box center [784, 717] width 292 height 15
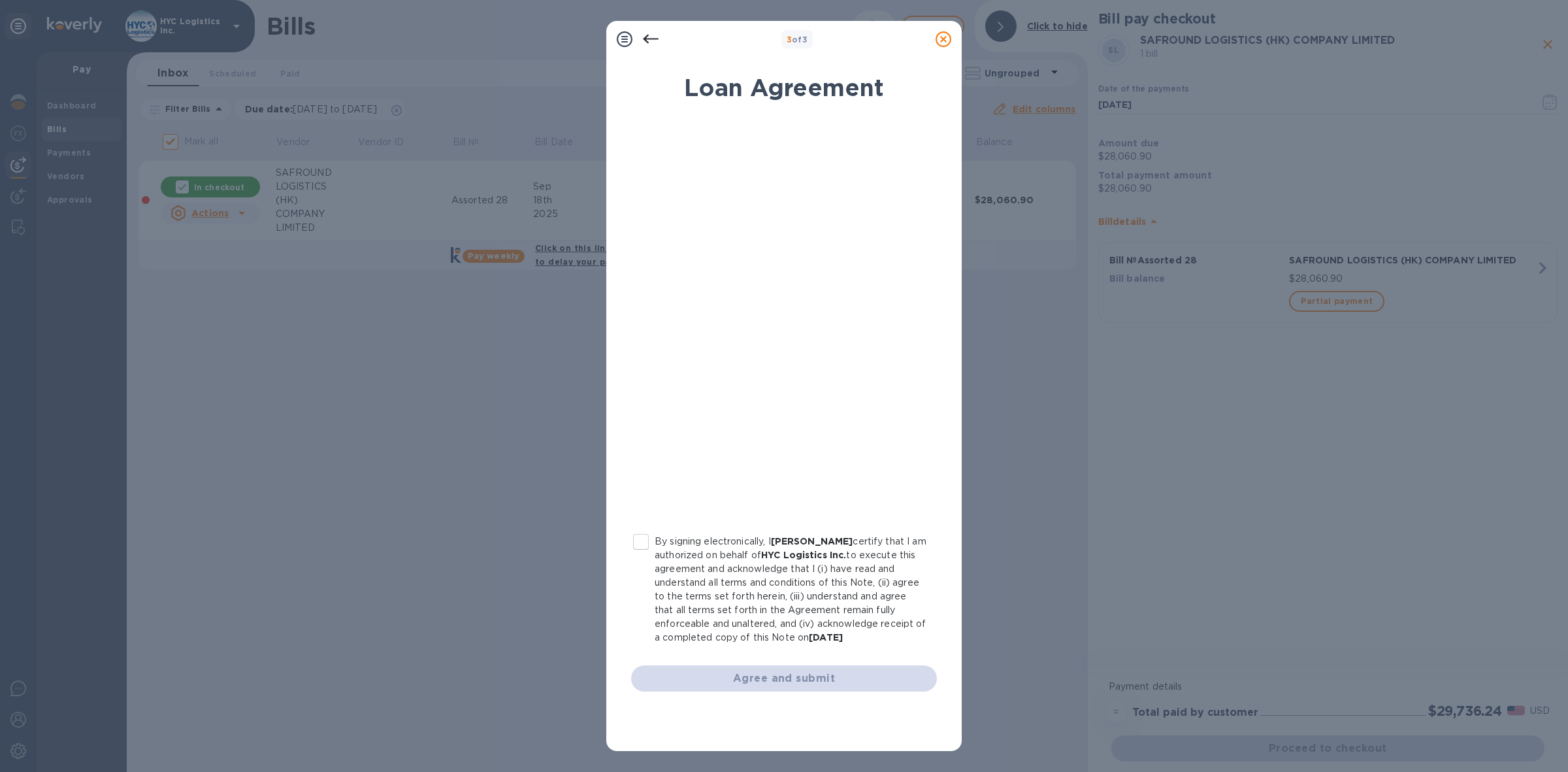
click at [642, 545] on input "By signing electronically, I Louis Samberg certify that I am authorized on beha…" at bounding box center [640, 541] width 27 height 27
checkbox input "true"
click at [732, 672] on span "Agree and submit" at bounding box center [784, 678] width 285 height 15
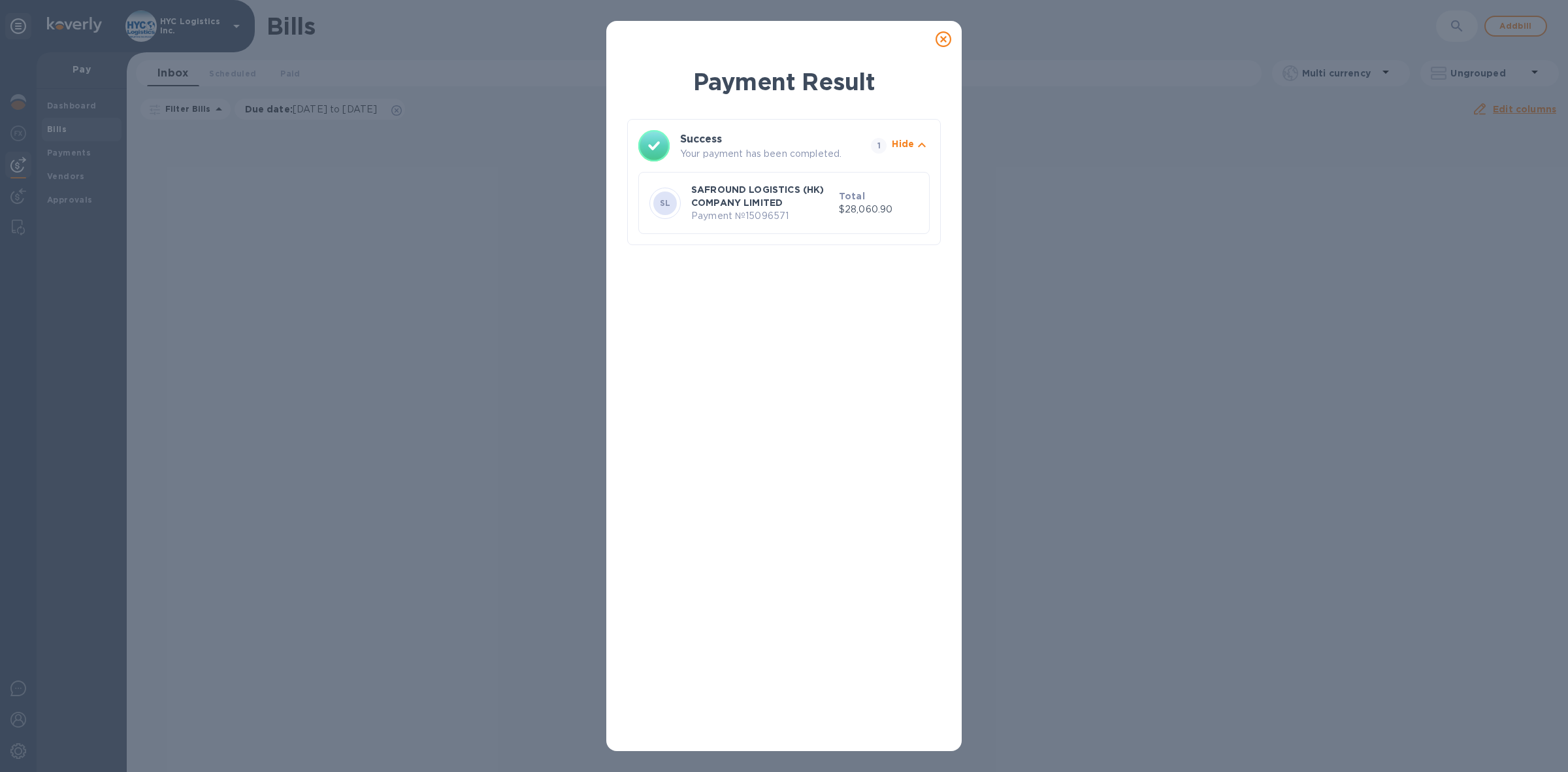
click at [755, 217] on p "Payment № 15096571" at bounding box center [762, 216] width 142 height 14
copy p "15096571"
click at [932, 38] on div at bounding box center [943, 39] width 26 height 26
click at [939, 37] on icon at bounding box center [943, 39] width 15 height 15
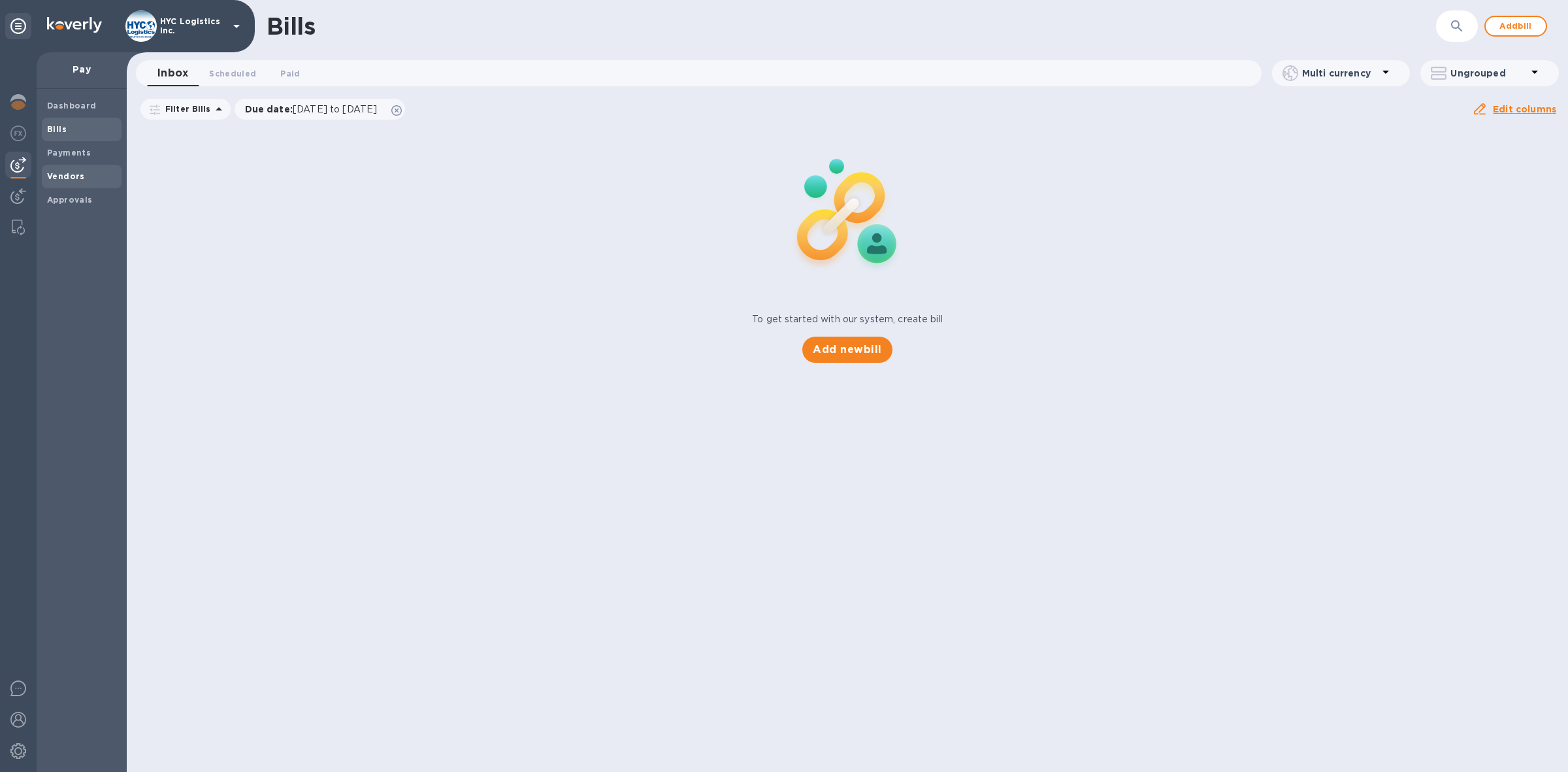
click at [67, 179] on b "Vendors" at bounding box center [66, 176] width 38 height 10
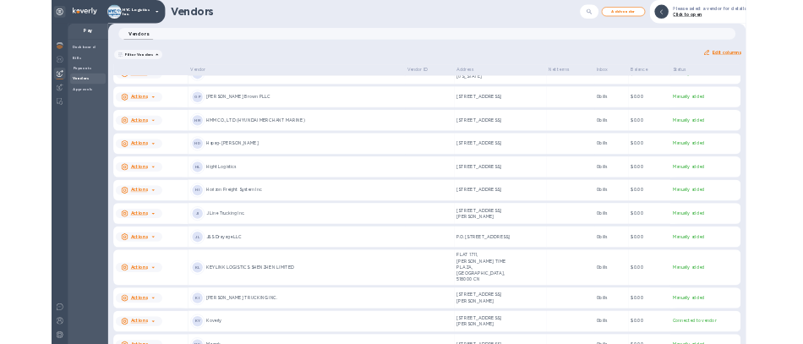
scroll to position [2360, 0]
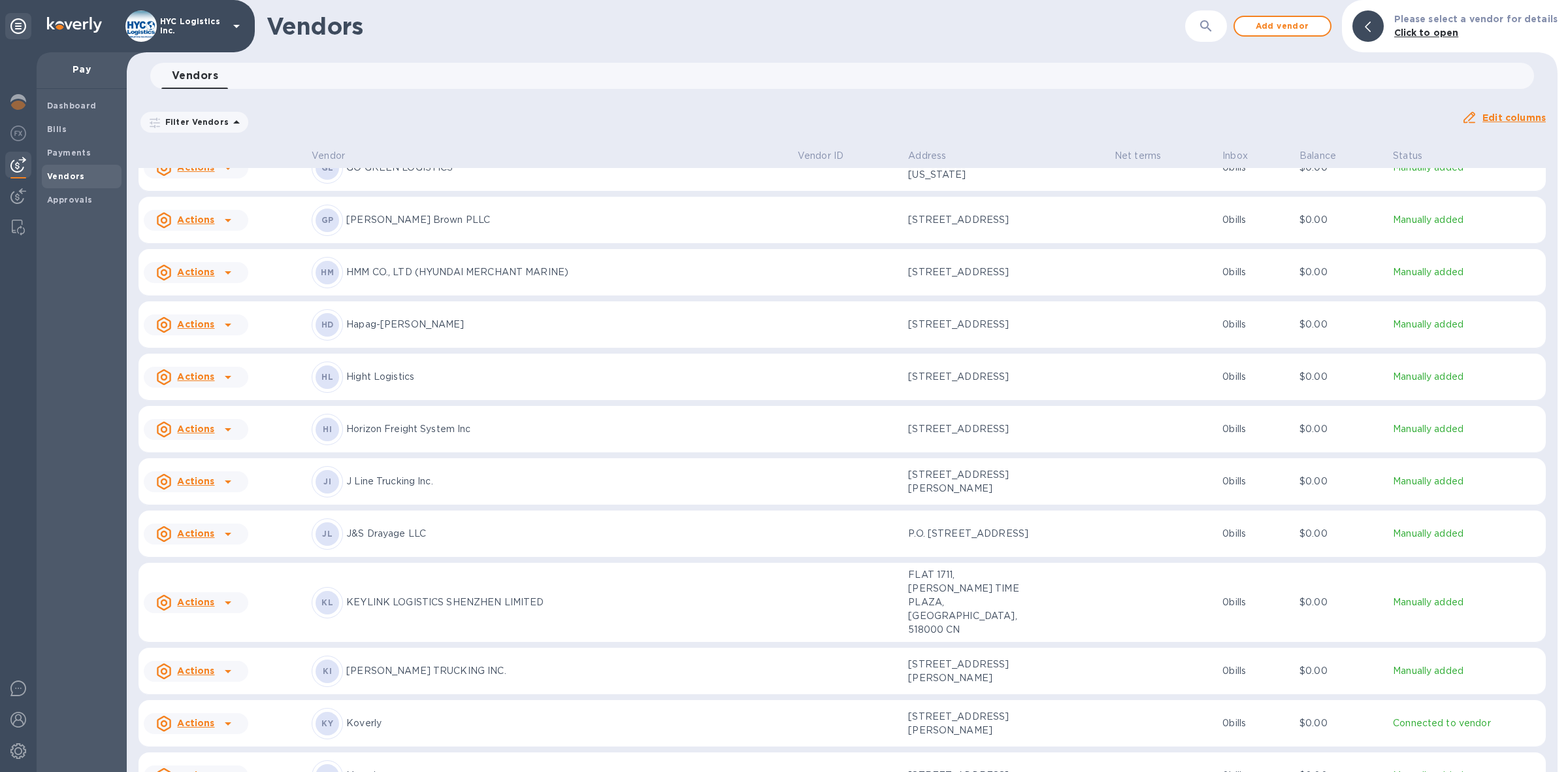
click at [187, 596] on u "Actions" at bounding box center [196, 602] width 37 height 11
click at [208, 638] on b "Add new bill" at bounding box center [210, 638] width 61 height 11
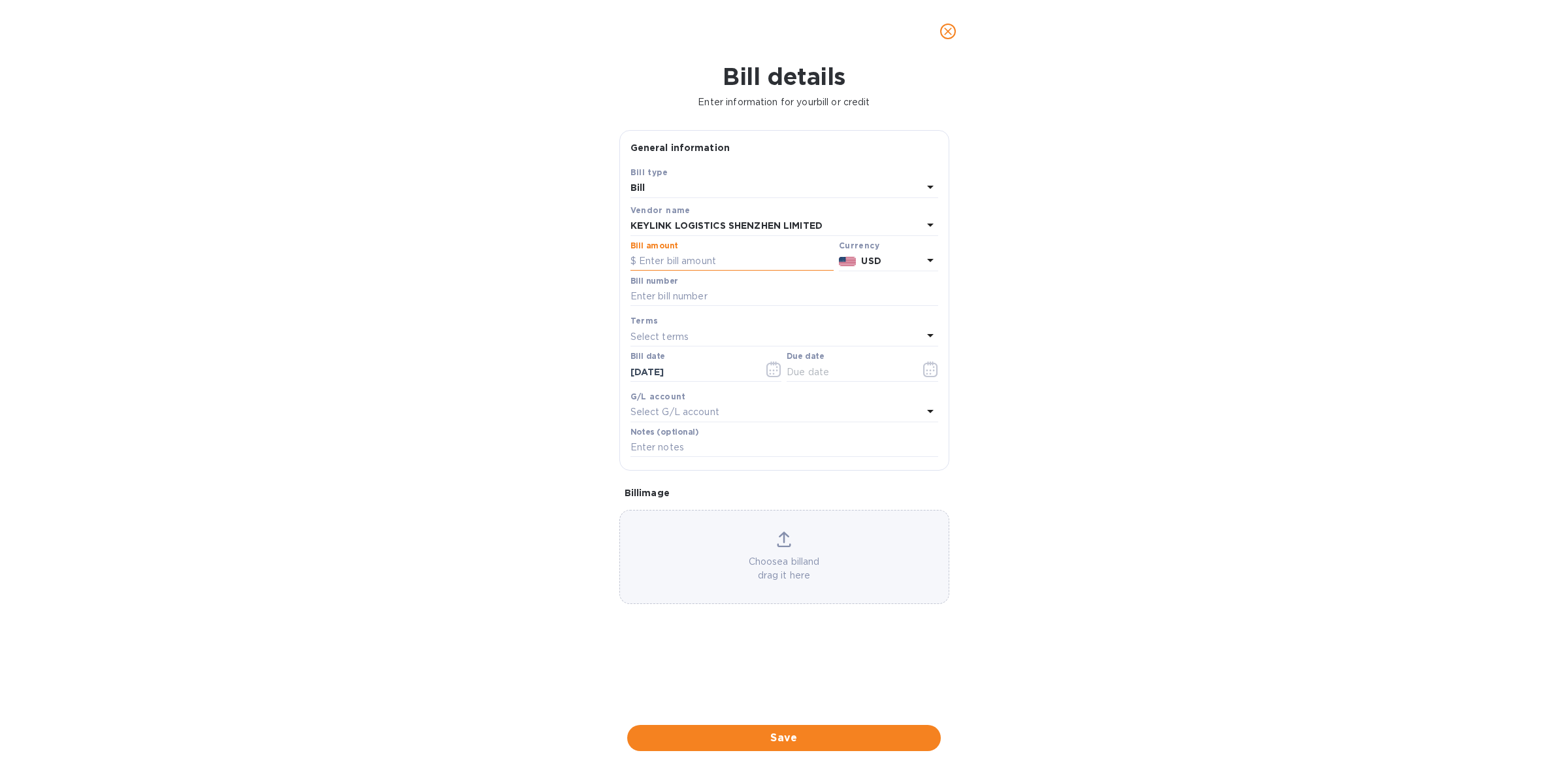
click at [734, 256] on input "text" at bounding box center [731, 261] width 203 height 19
type input "11,727.29"
click at [731, 297] on input "text" at bounding box center [784, 296] width 308 height 19
click at [725, 295] on input "text" at bounding box center [784, 296] width 308 height 19
paste input "CSSZAE25080274"
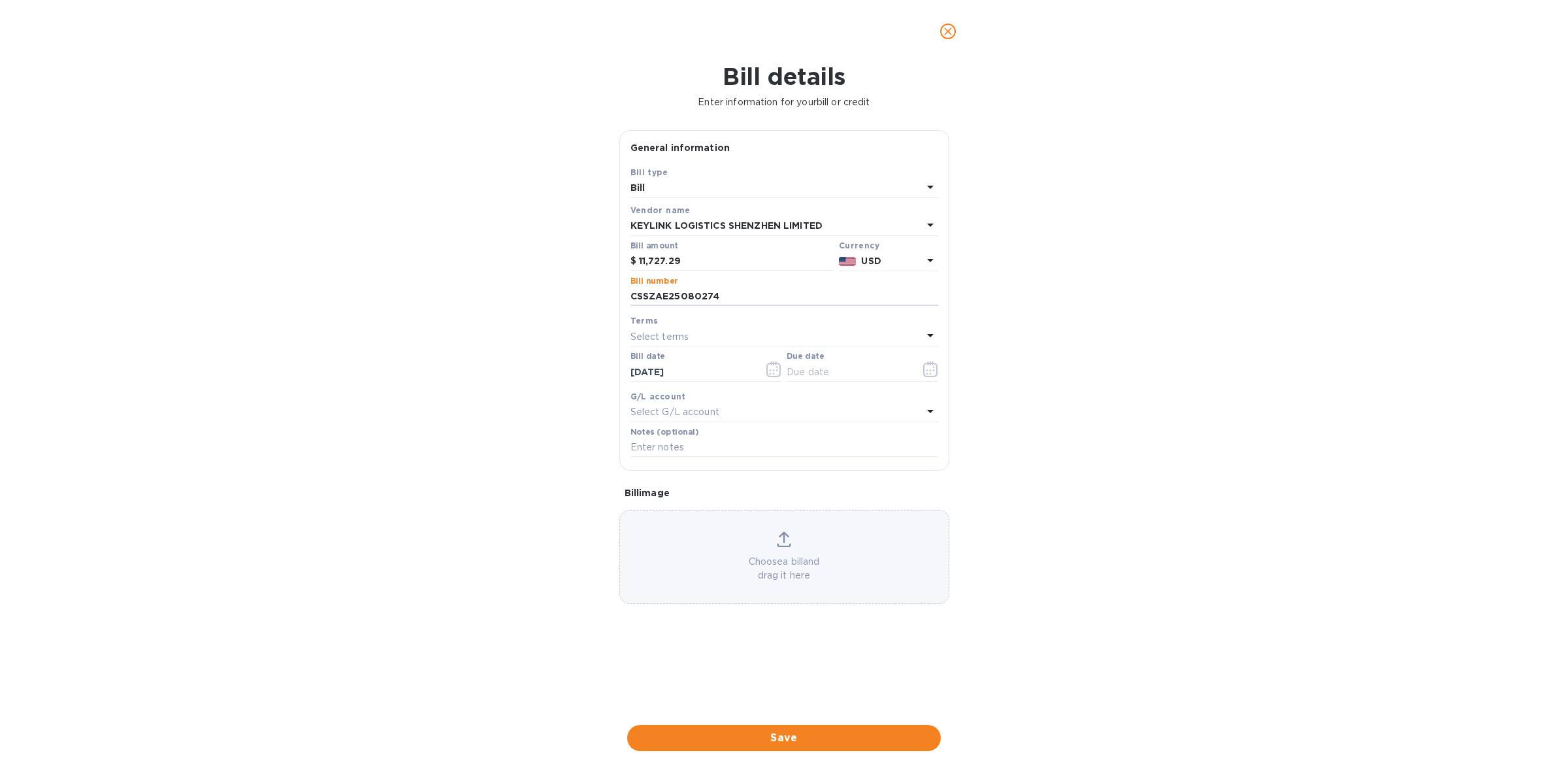
type input "CSSZAE25080274"
click at [713, 336] on div "Select terms" at bounding box center [776, 336] width 292 height 19
click at [691, 512] on p "COD" at bounding box center [779, 508] width 276 height 14
type input "09/18/2025"
click at [794, 737] on span "Save" at bounding box center [784, 738] width 292 height 15
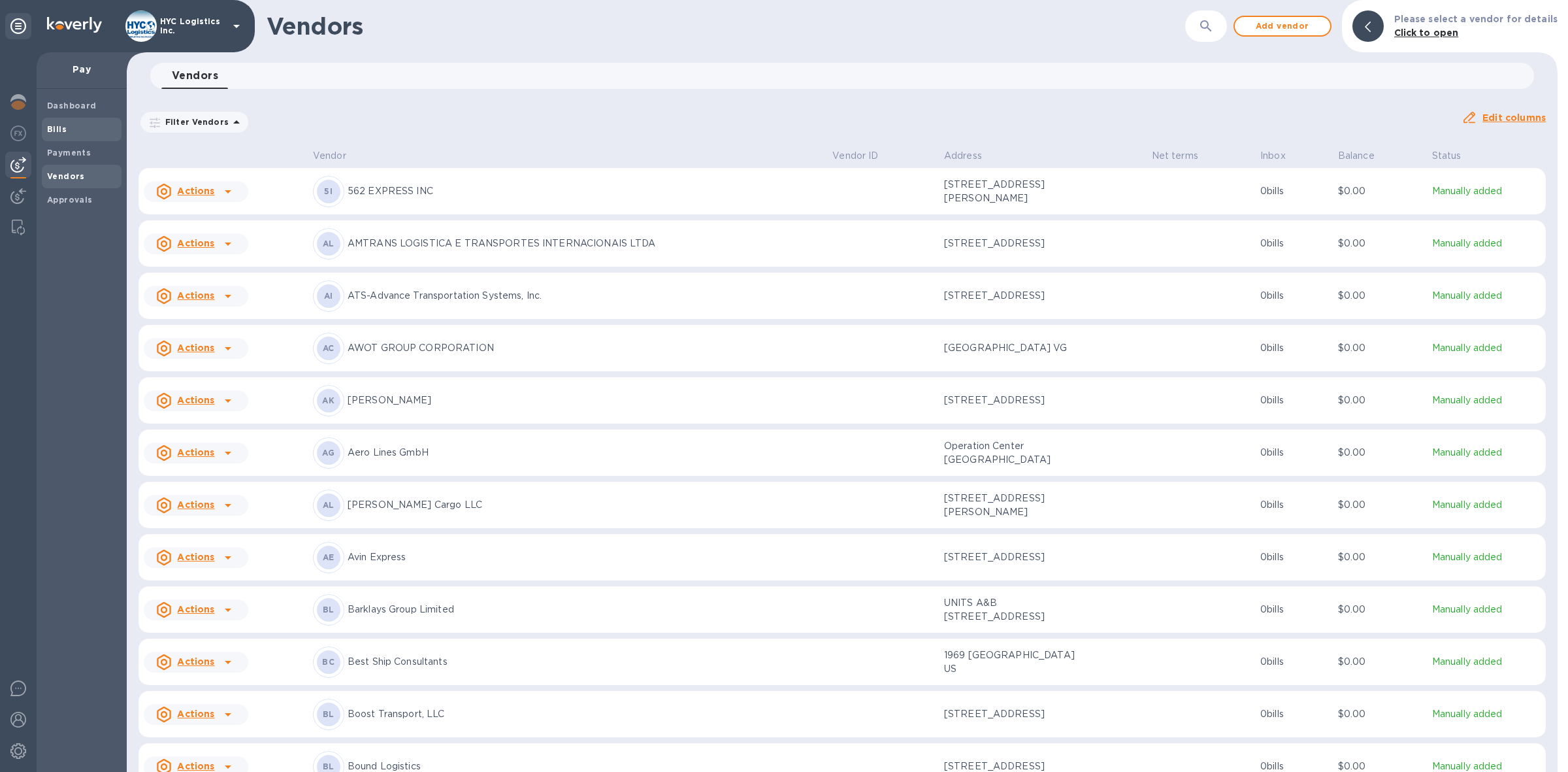
click at [49, 128] on b "Bills" at bounding box center [56, 129] width 19 height 10
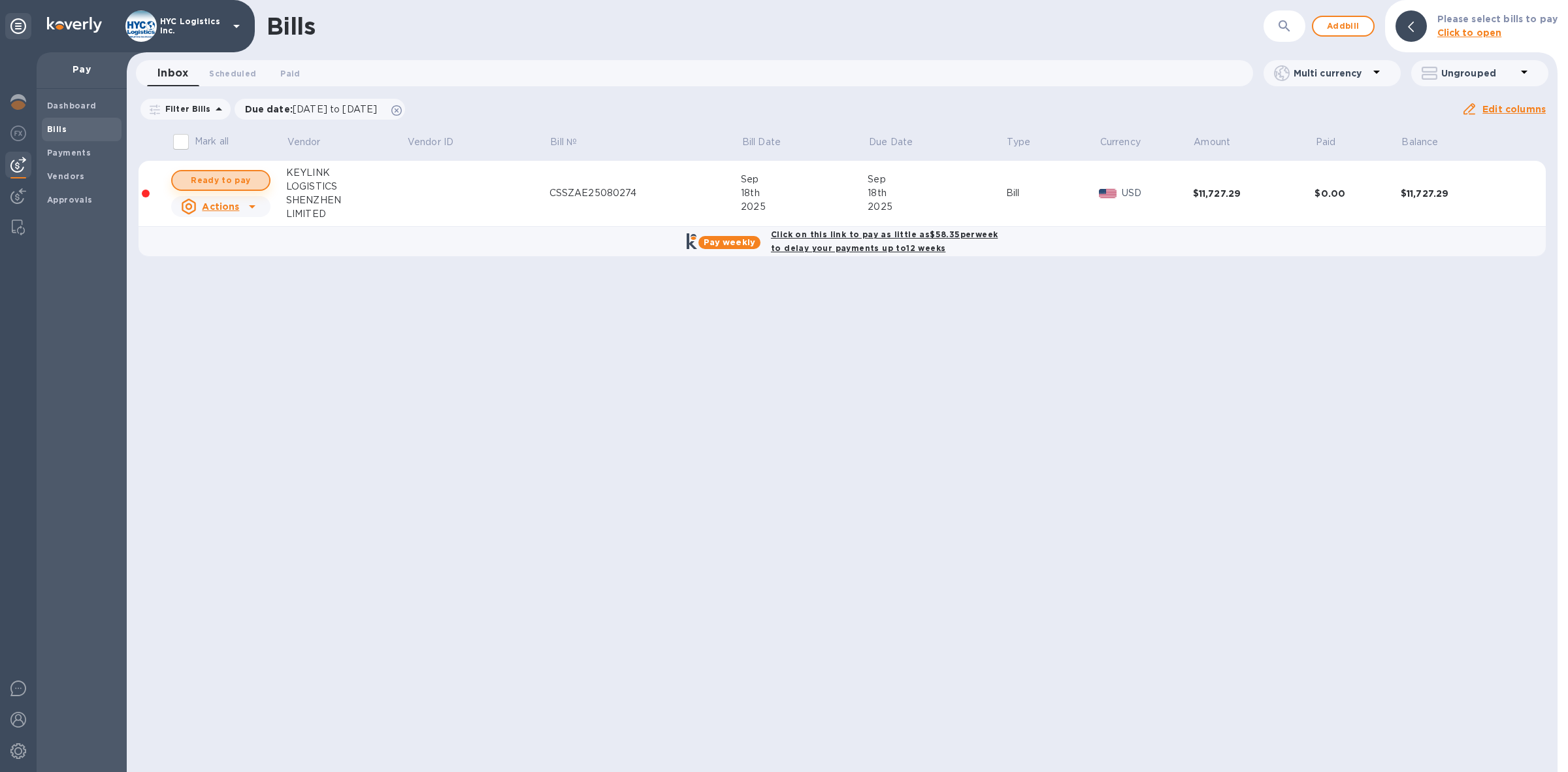
click at [240, 174] on span "Ready to pay" at bounding box center [221, 180] width 76 height 15
checkbox input "true"
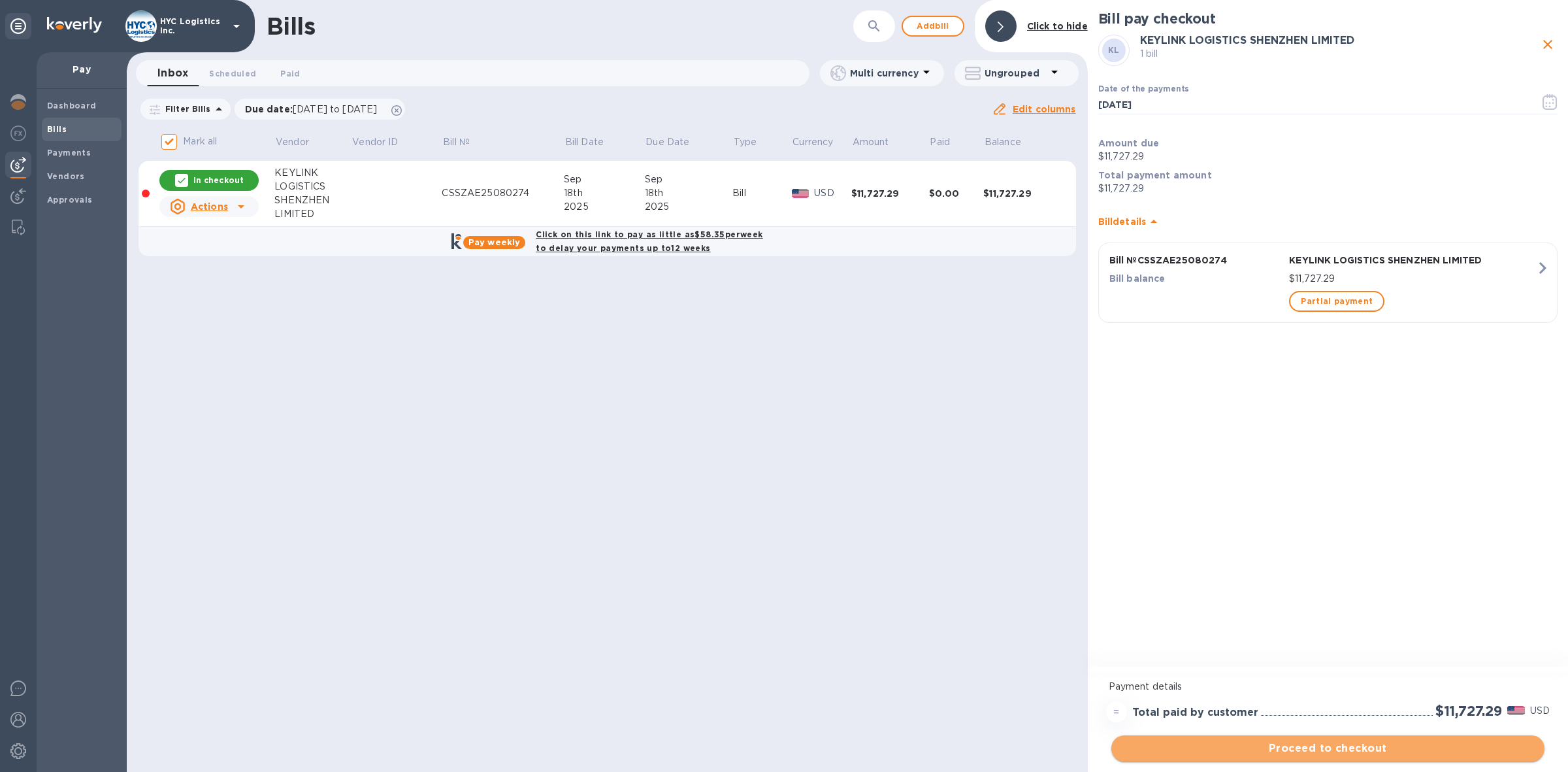
click at [1350, 750] on span "Proceed to checkout" at bounding box center [1328, 748] width 412 height 15
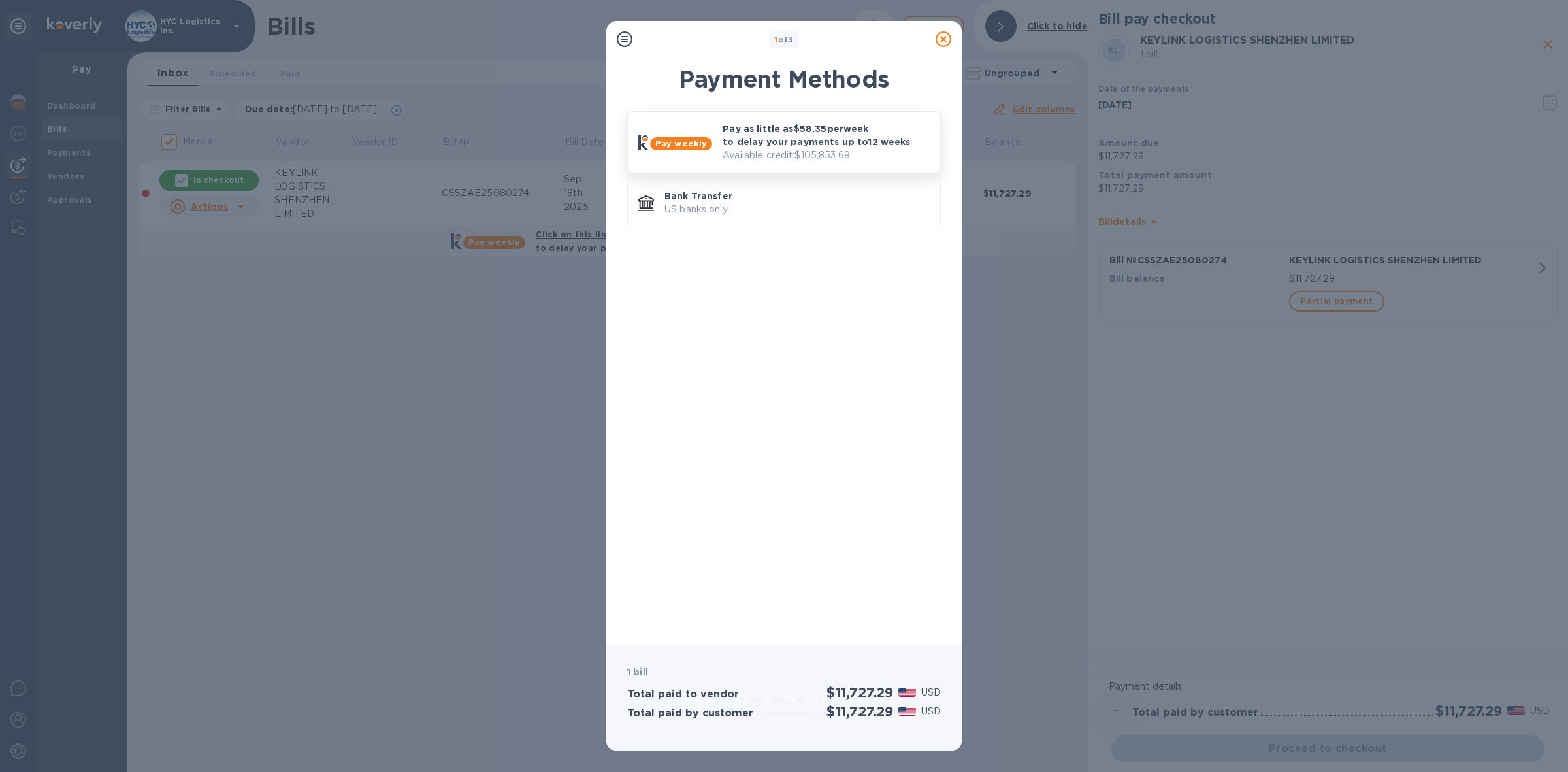
click at [805, 142] on p "Pay as little as $58.35 per week to delay your payments up to 12 weeks" at bounding box center [826, 135] width 207 height 26
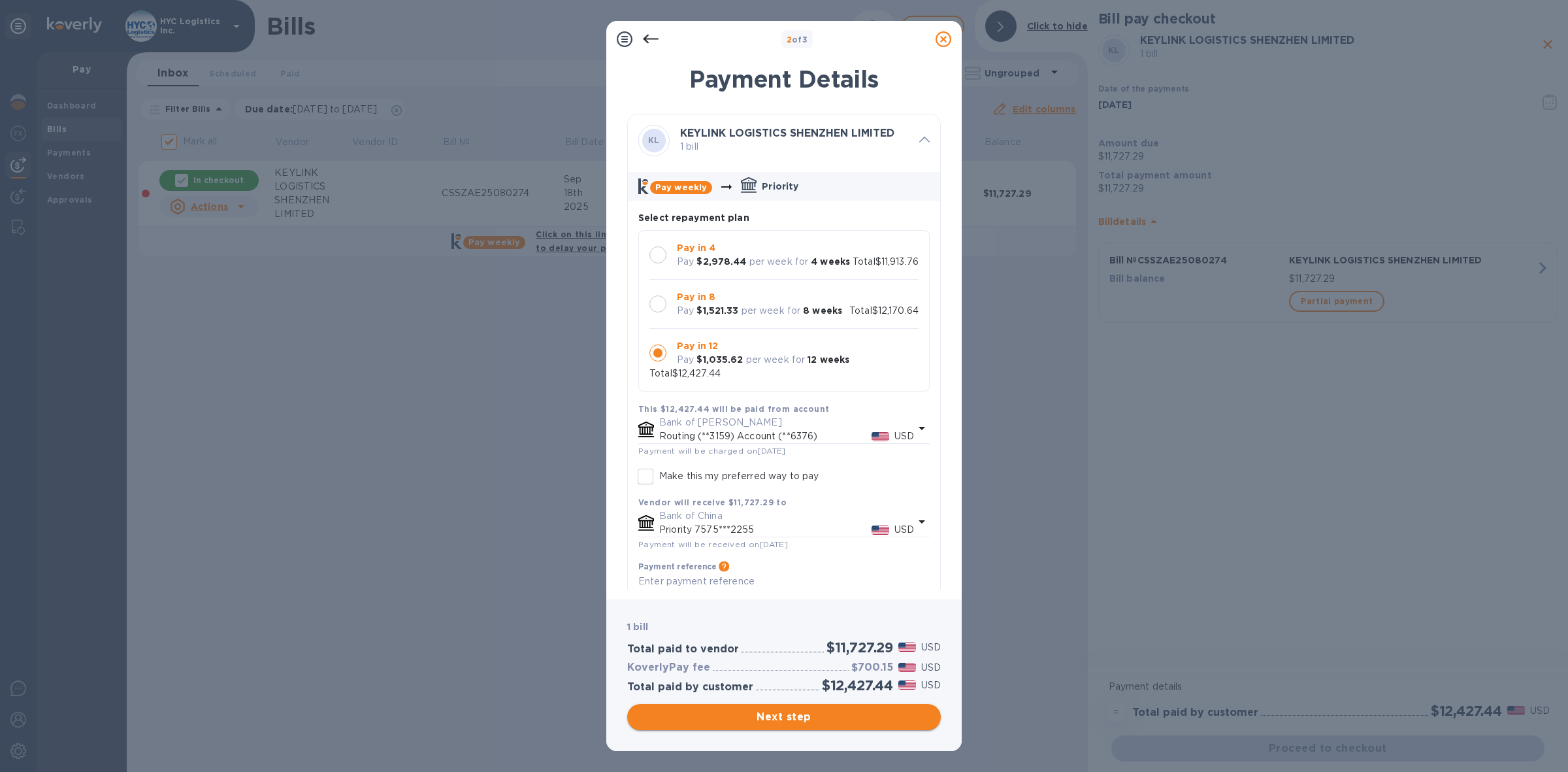
click at [810, 716] on span "Next step" at bounding box center [784, 717] width 292 height 15
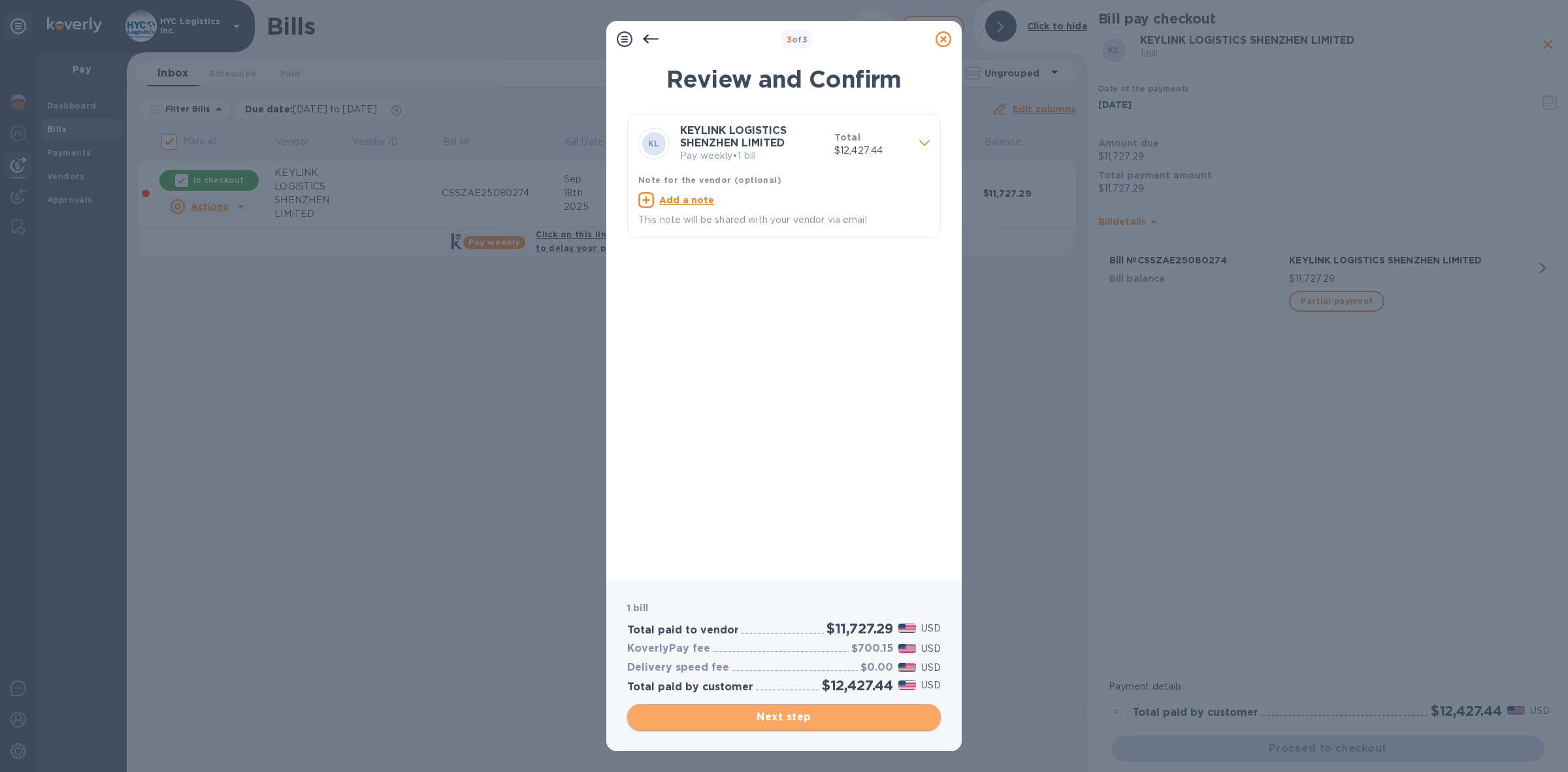
click at [810, 711] on span "Next step" at bounding box center [784, 717] width 292 height 15
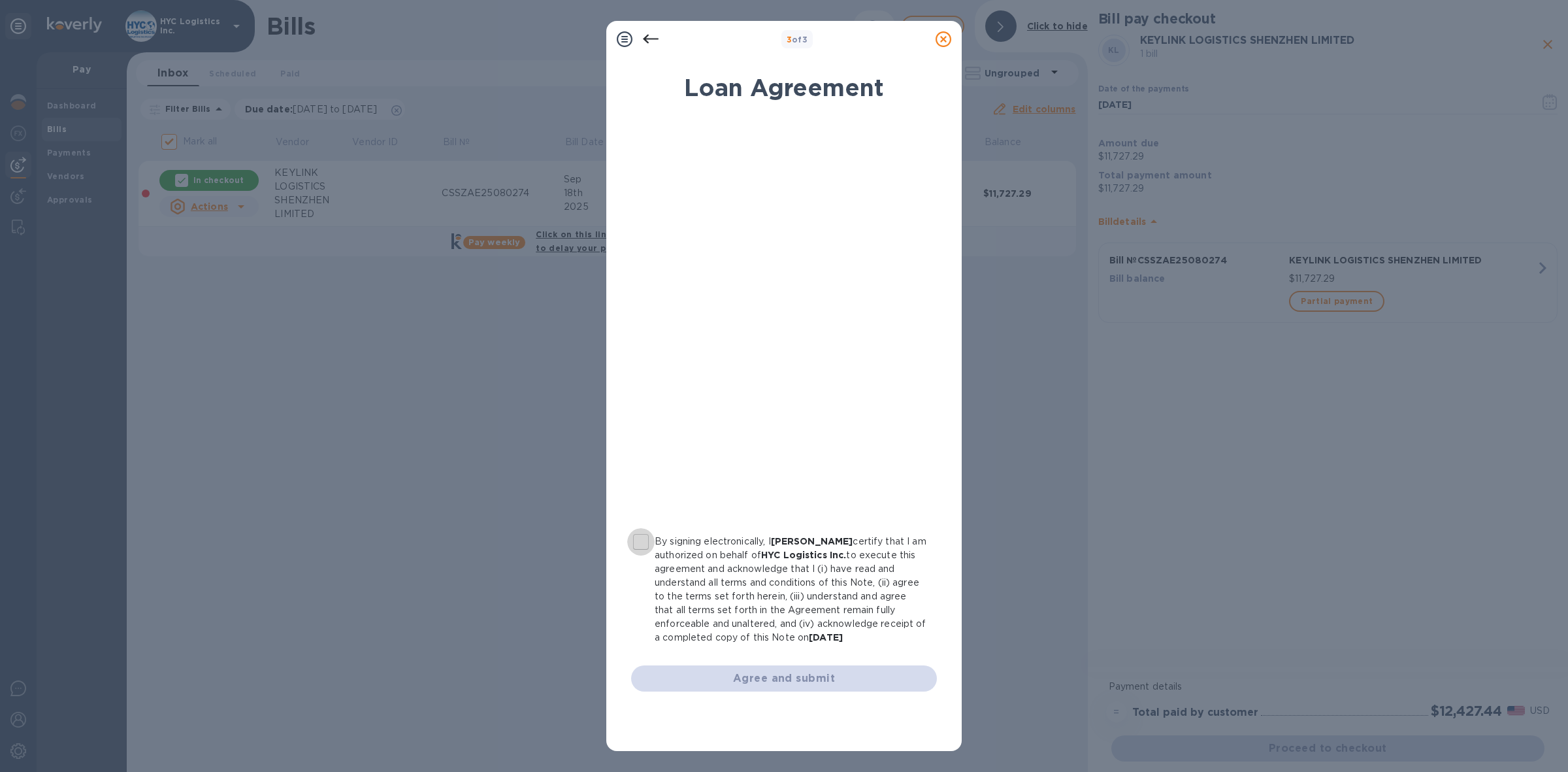
drag, startPoint x: 642, startPoint y: 537, endPoint x: 668, endPoint y: 567, distance: 39.7
click at [641, 543] on input "By signing electronically, I Louis Samberg certify that I am authorized on beha…" at bounding box center [640, 541] width 27 height 27
checkbox input "true"
click at [736, 676] on span "Agree and submit" at bounding box center [784, 678] width 285 height 15
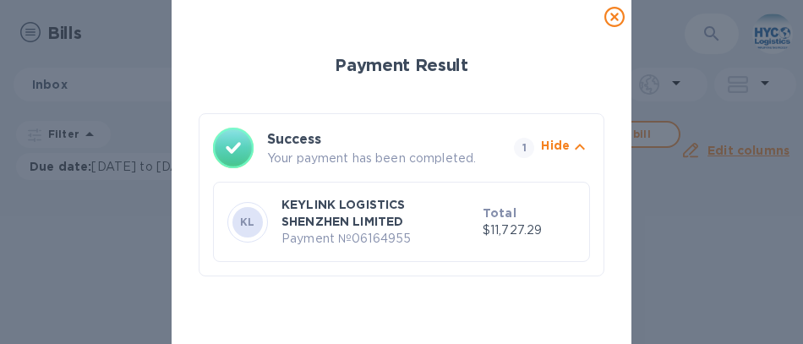
click at [617, 17] on icon at bounding box center [614, 17] width 20 height 20
